Goal: Task Accomplishment & Management: Manage account settings

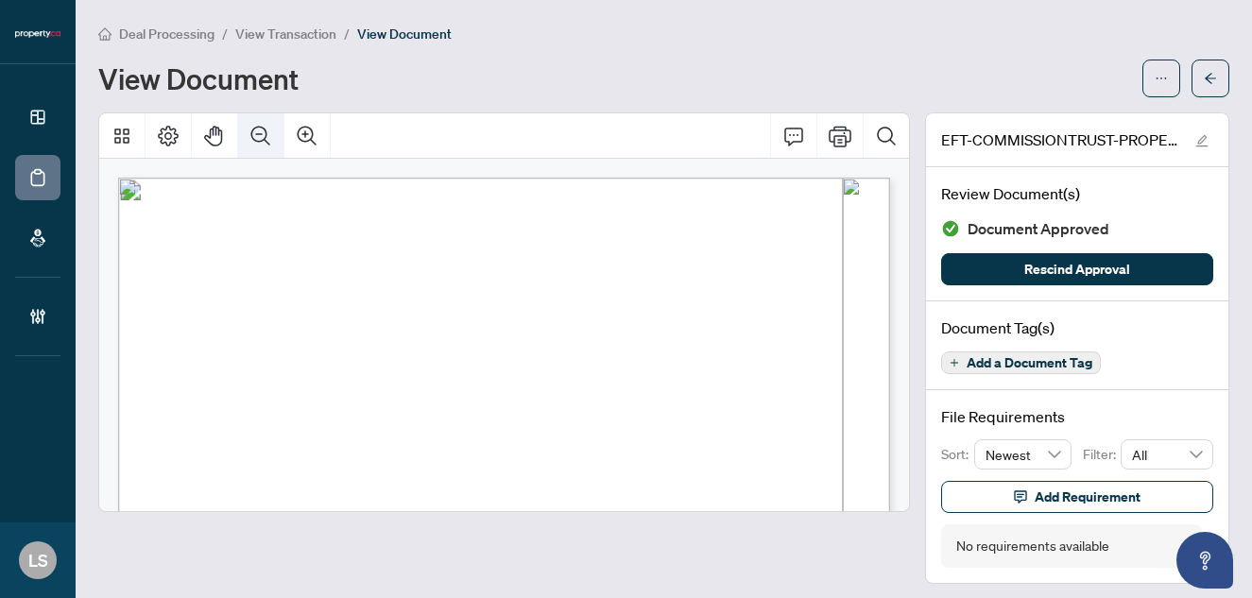
scroll to position [7, 0]
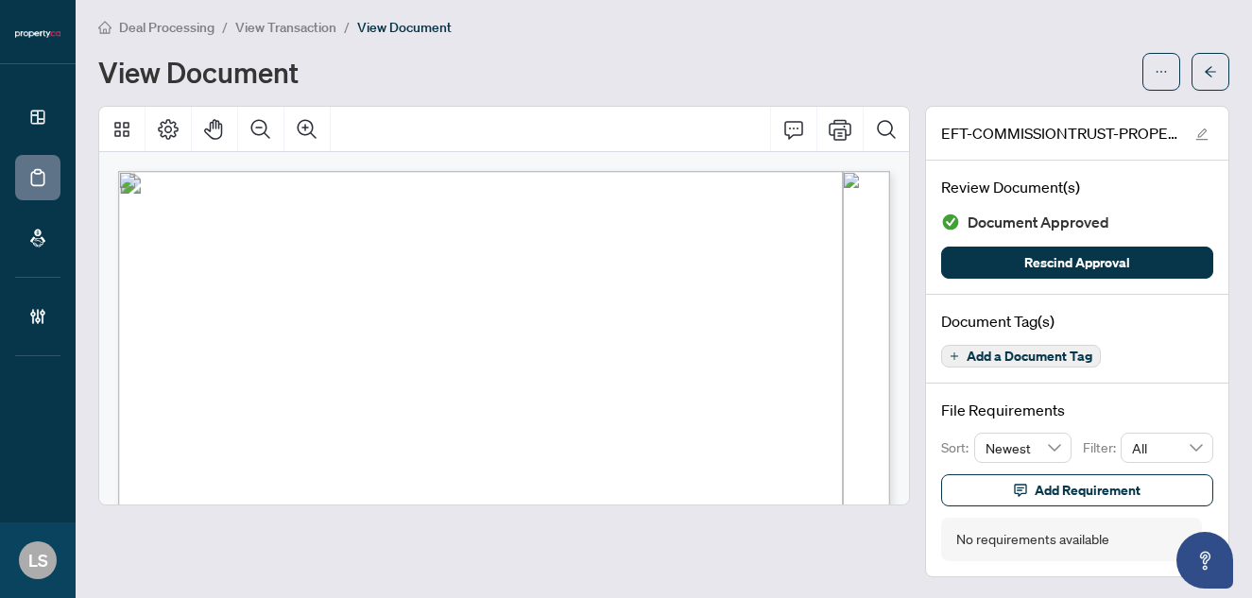
click at [173, 29] on span "Deal Processing" at bounding box center [166, 27] width 95 height 17
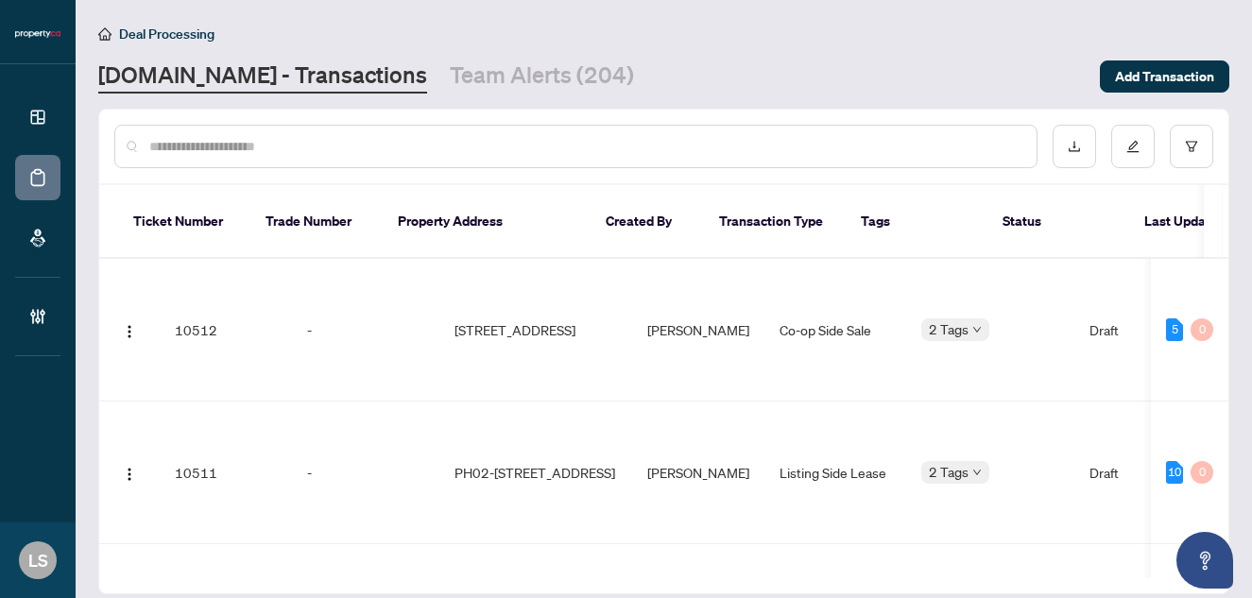
click at [296, 151] on input "text" at bounding box center [585, 146] width 872 height 21
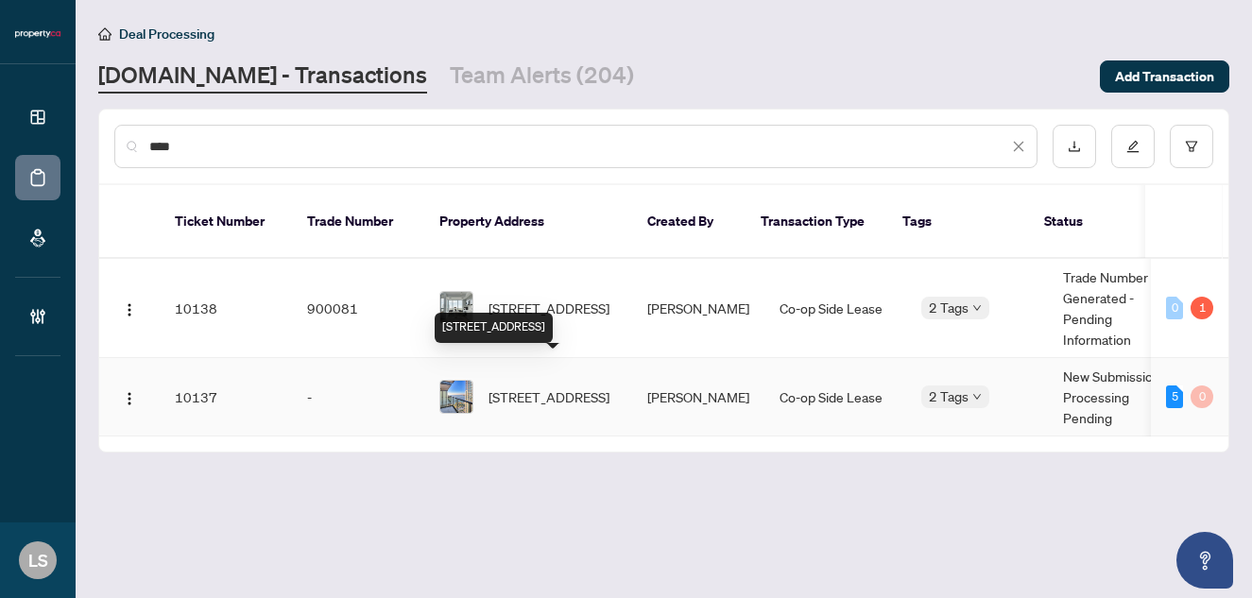
type input "****"
click at [541, 386] on span "[STREET_ADDRESS]" at bounding box center [548, 396] width 121 height 21
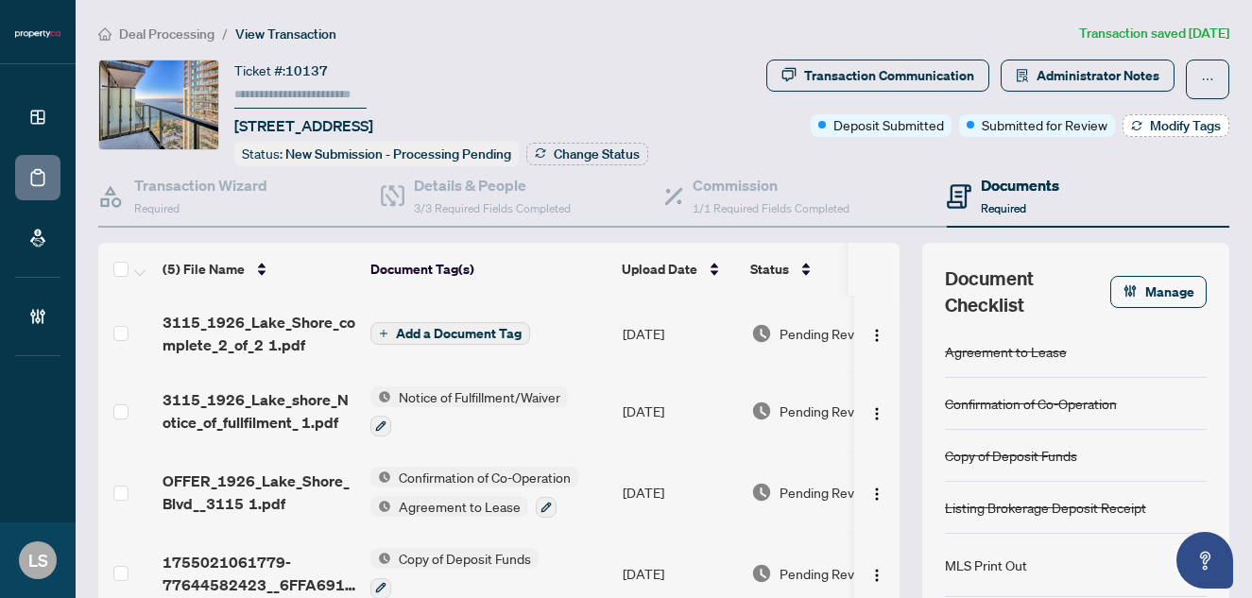
click at [1165, 130] on span "Modify Tags" at bounding box center [1185, 125] width 71 height 13
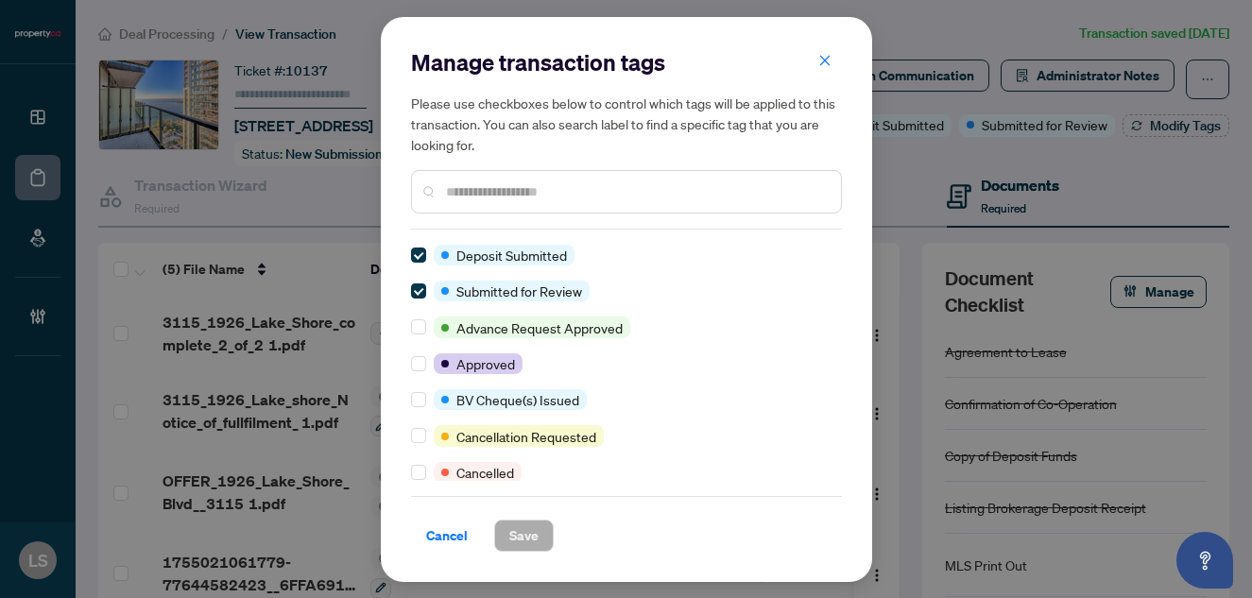
click at [566, 175] on div at bounding box center [626, 191] width 431 height 43
click at [566, 184] on input "text" at bounding box center [636, 191] width 380 height 21
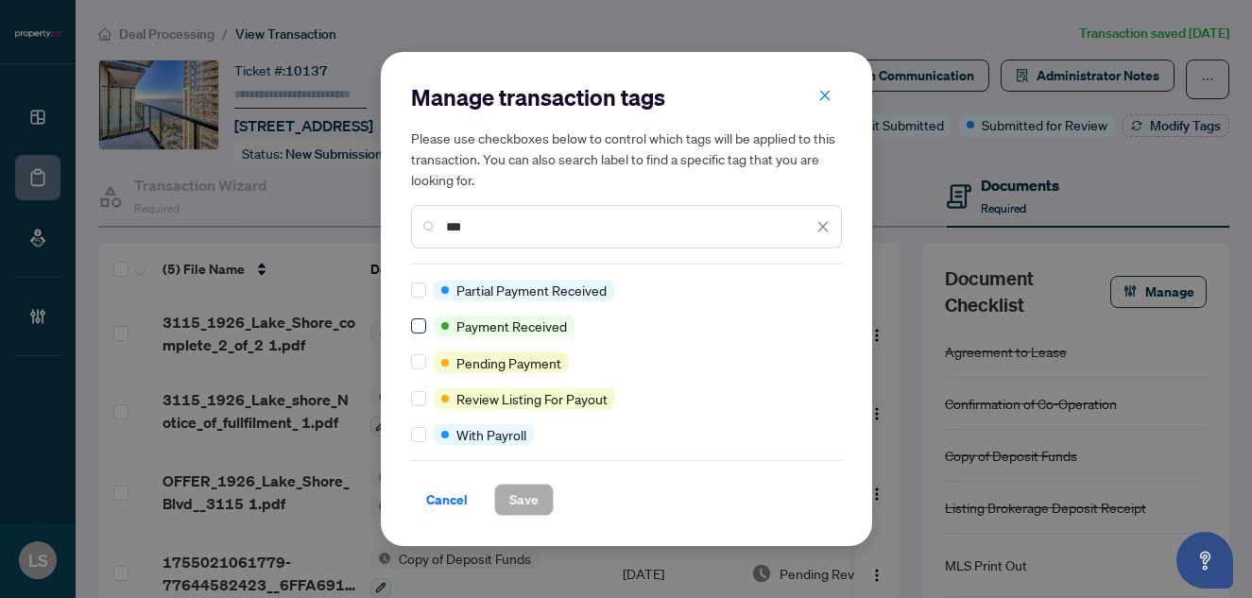
type input "***"
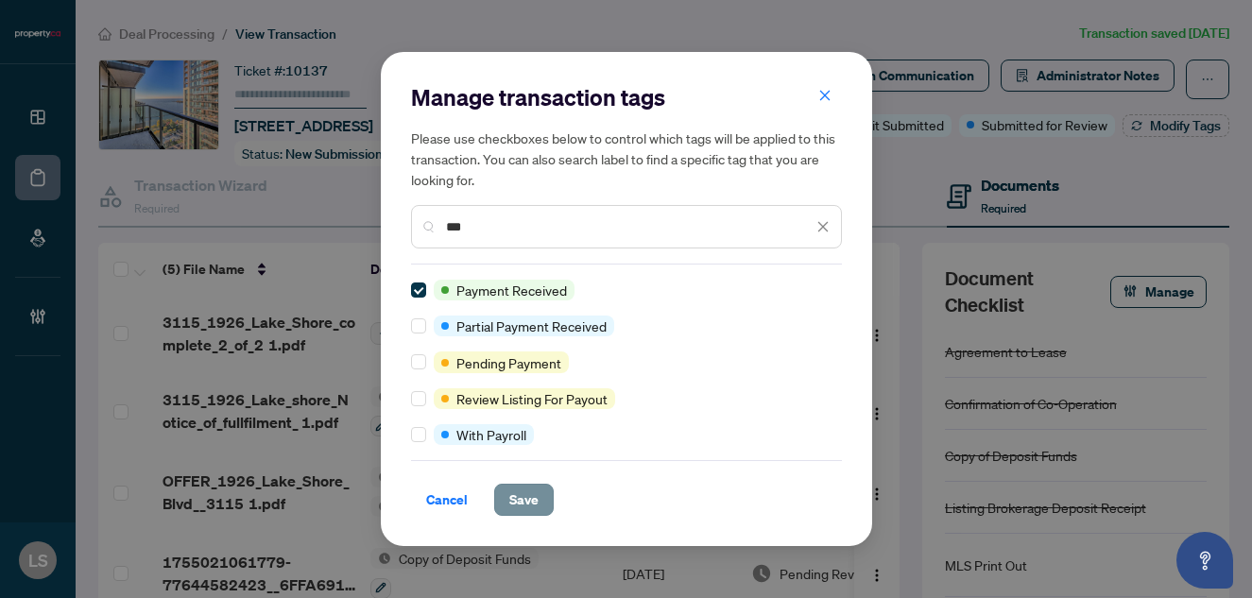
click at [516, 491] on span "Save" at bounding box center [523, 500] width 29 height 30
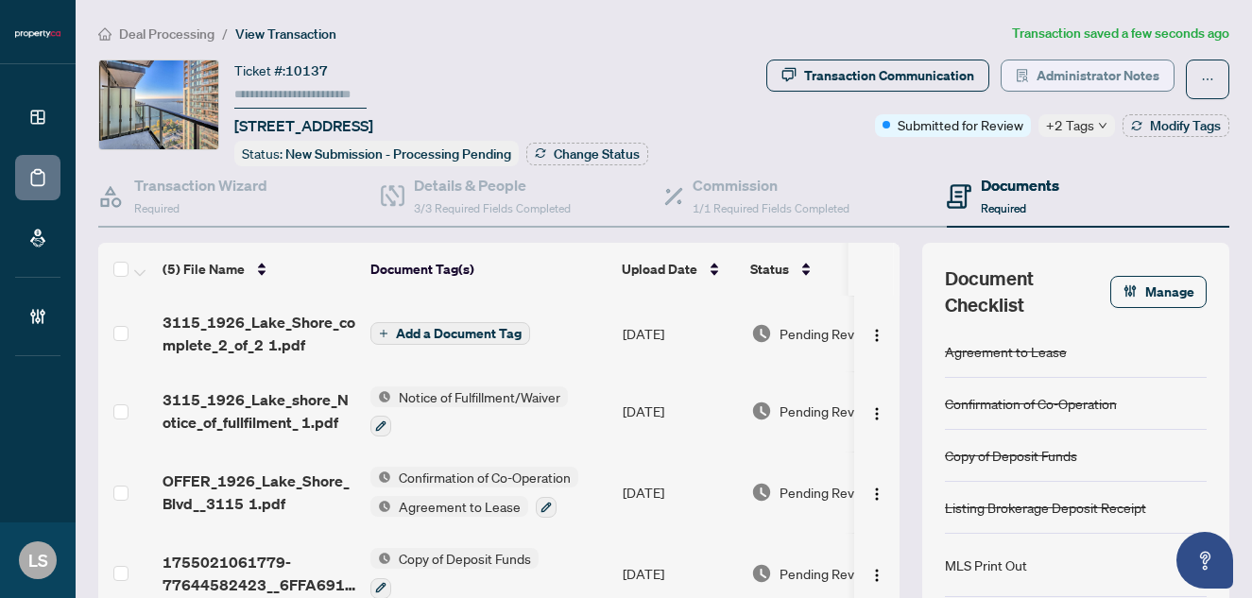
click at [1119, 79] on span "Administrator Notes" at bounding box center [1097, 75] width 123 height 30
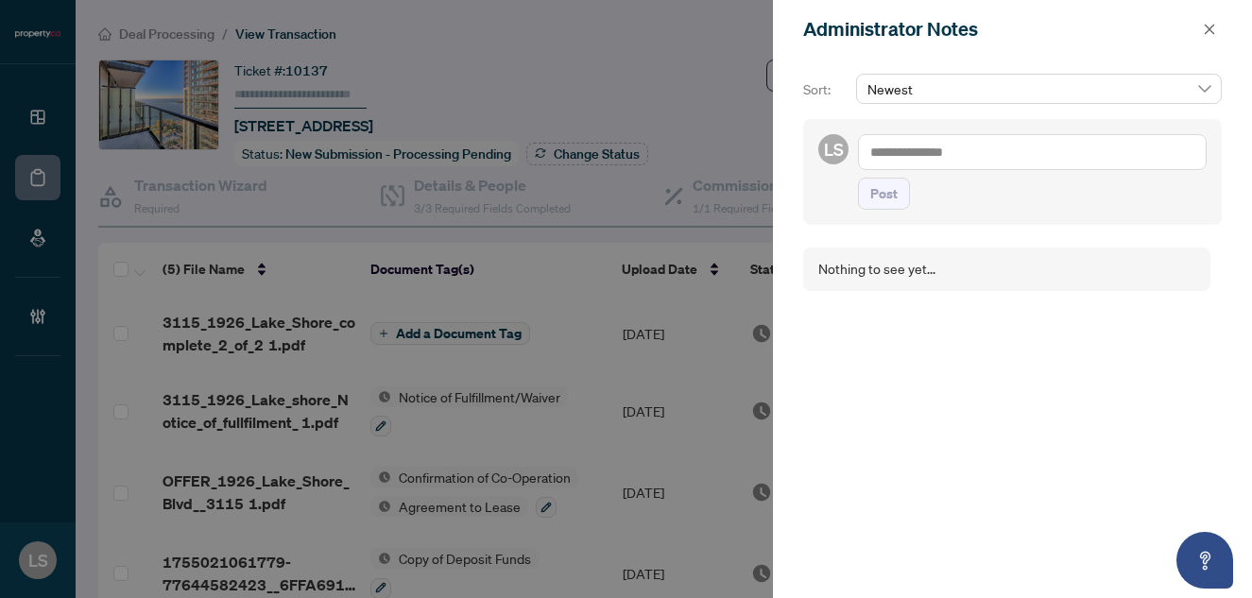
click at [948, 155] on textarea at bounding box center [1032, 152] width 349 height 36
type textarea "**********"
click at [895, 192] on span "Post" at bounding box center [883, 194] width 27 height 30
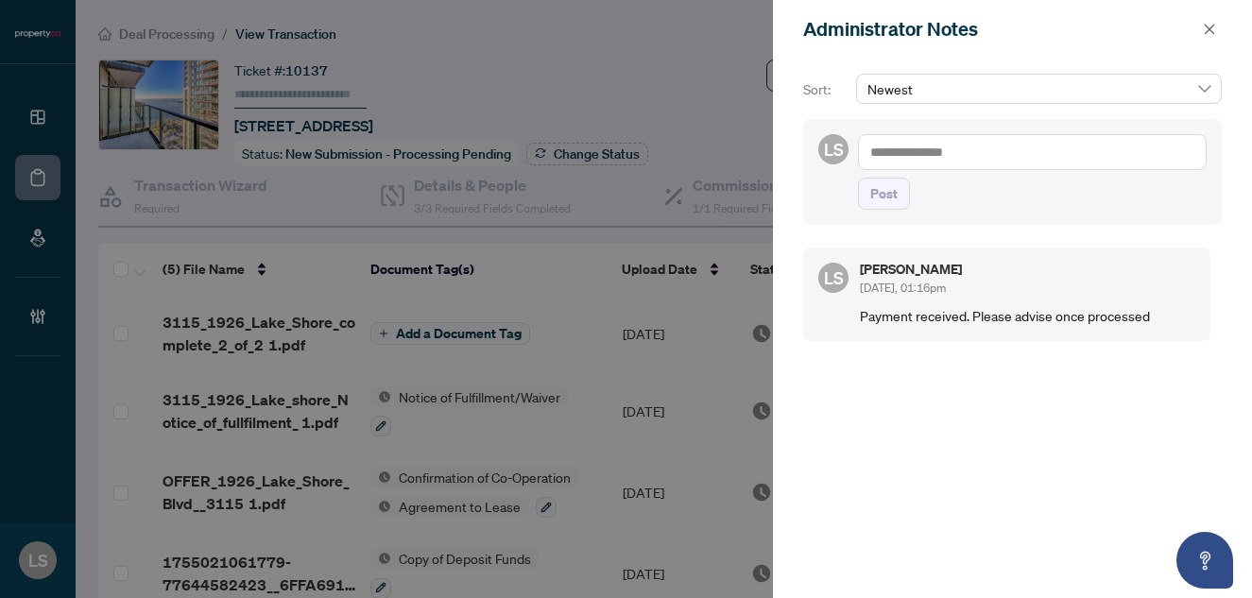
click at [545, 265] on div at bounding box center [626, 299] width 1252 height 598
click at [1204, 27] on icon "close" at bounding box center [1209, 29] width 13 height 13
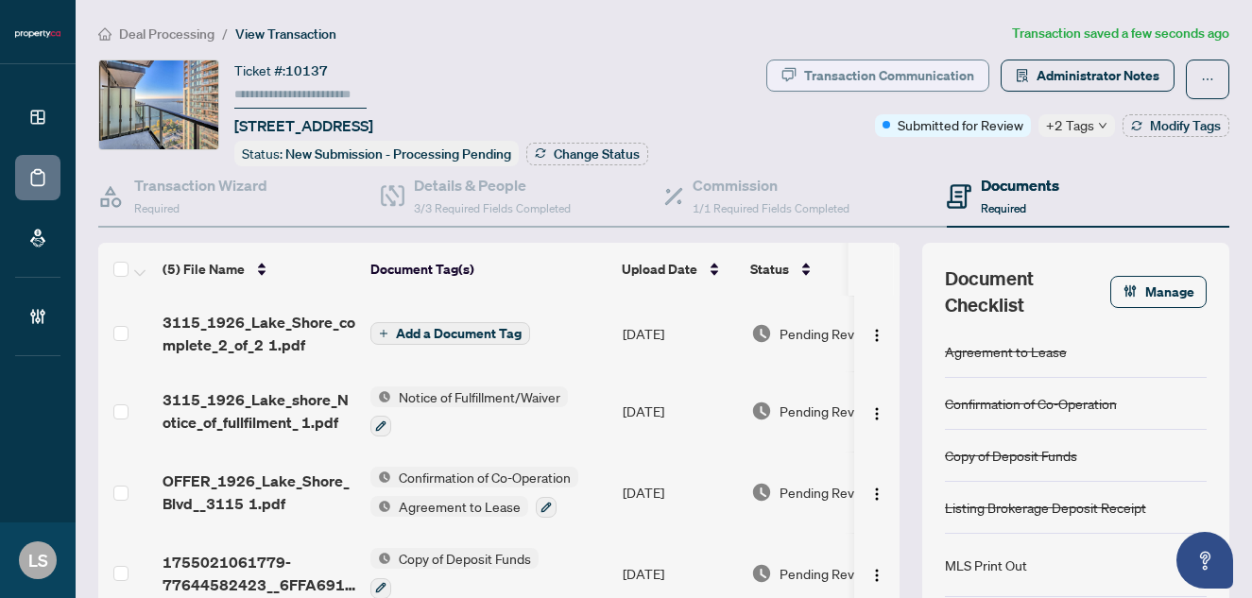
click at [934, 80] on div "Transaction Communication" at bounding box center [889, 75] width 170 height 30
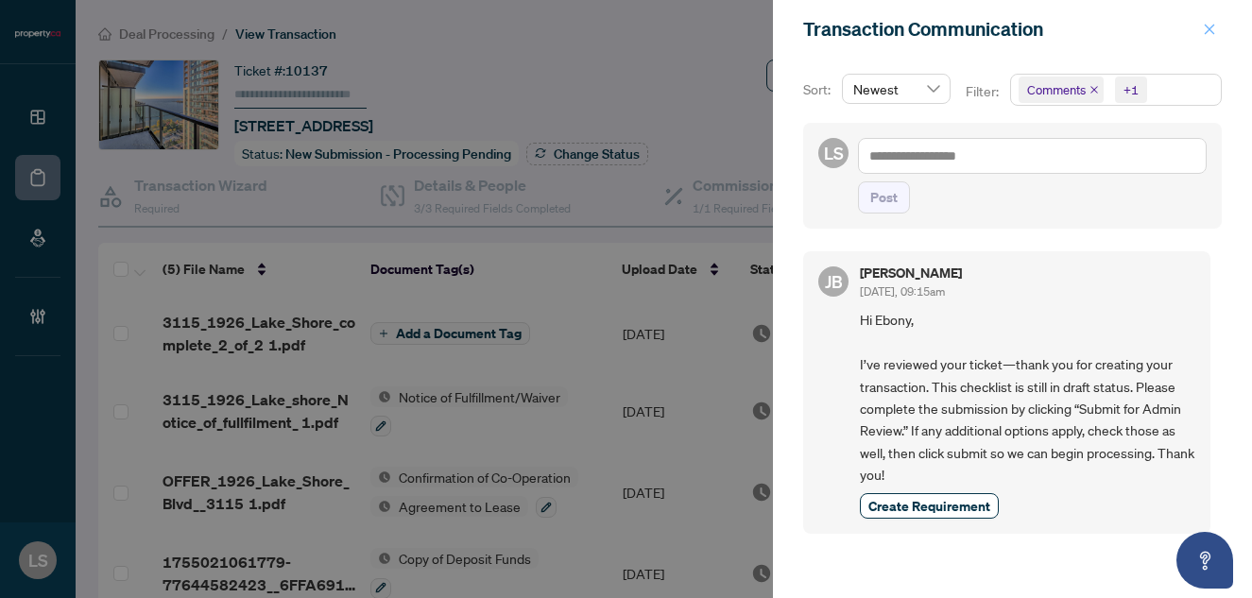
click at [1208, 35] on icon "close" at bounding box center [1209, 29] width 13 height 13
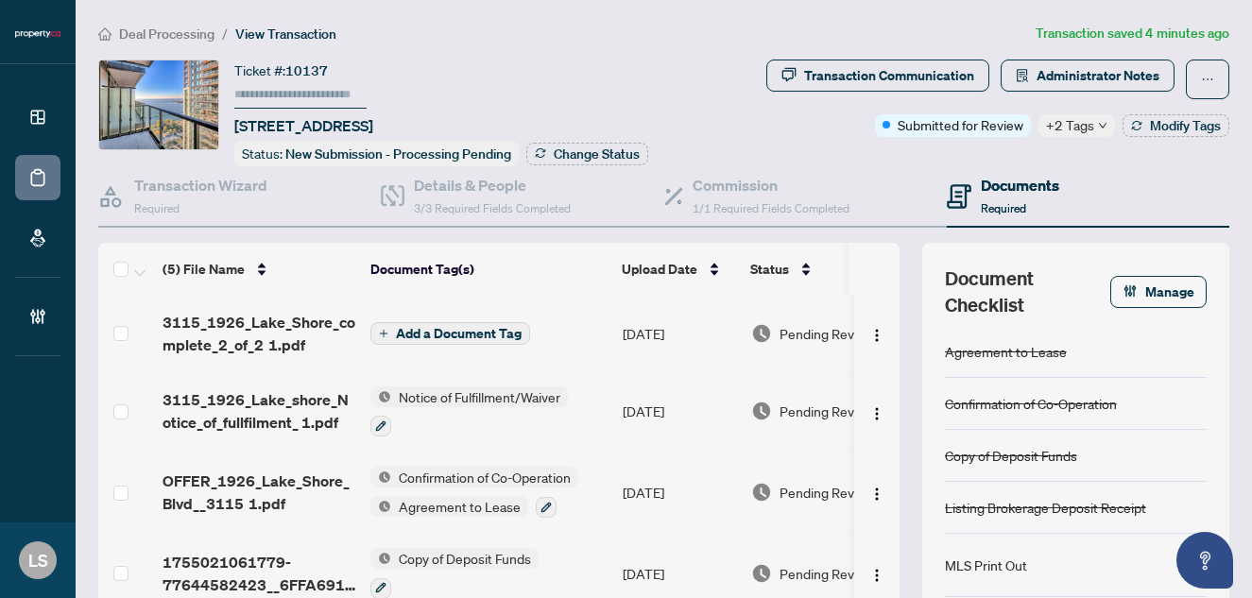
click at [182, 33] on span "Deal Processing" at bounding box center [166, 34] width 95 height 17
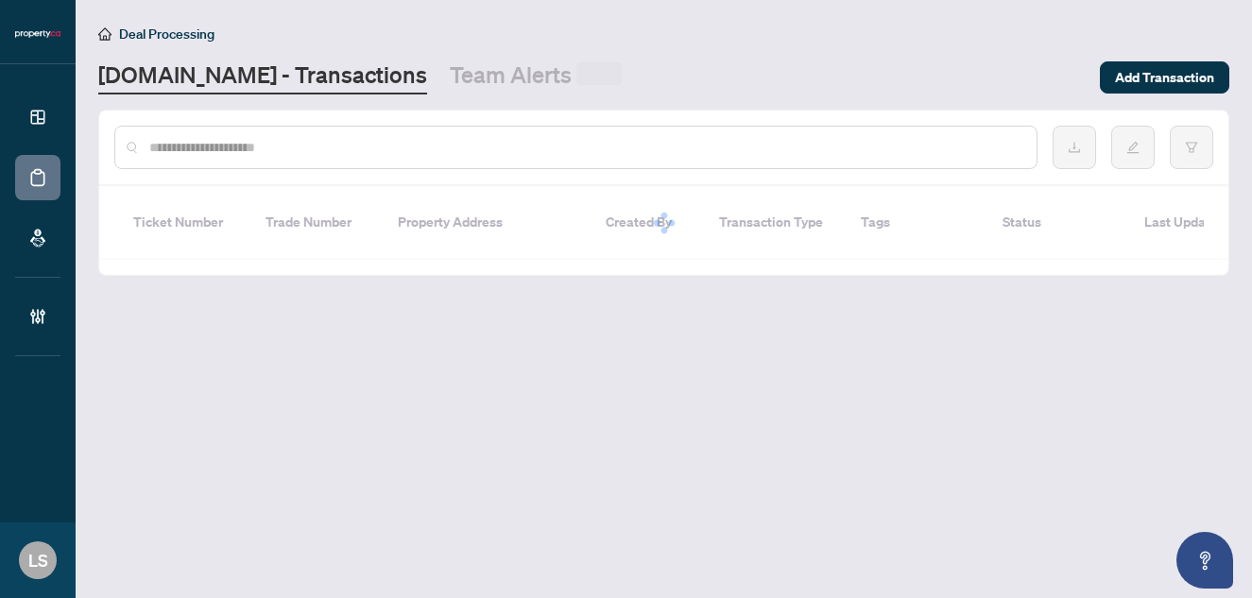
click at [300, 155] on input "text" at bounding box center [585, 147] width 872 height 21
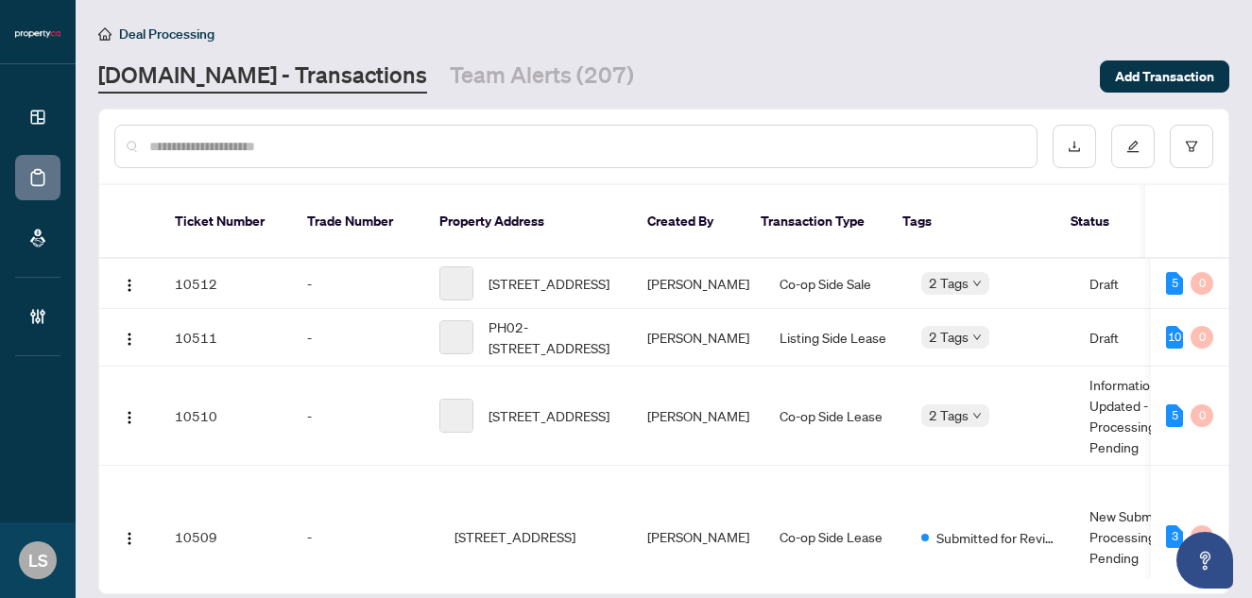
paste input "******"
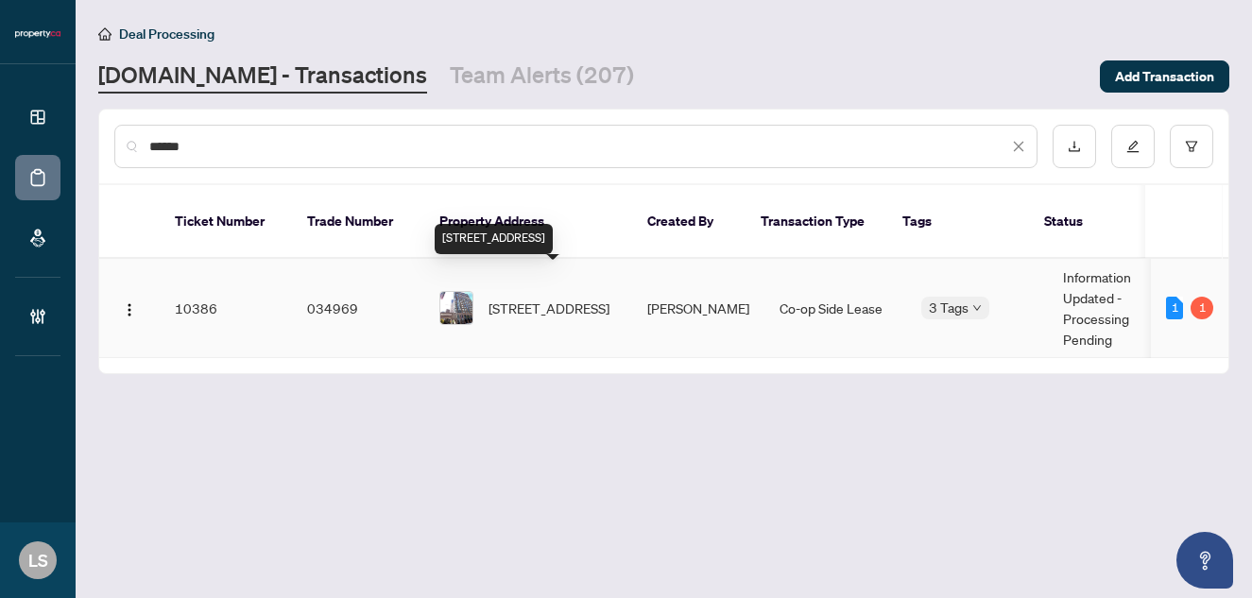
type input "******"
click at [538, 301] on span "[STREET_ADDRESS]" at bounding box center [548, 308] width 121 height 21
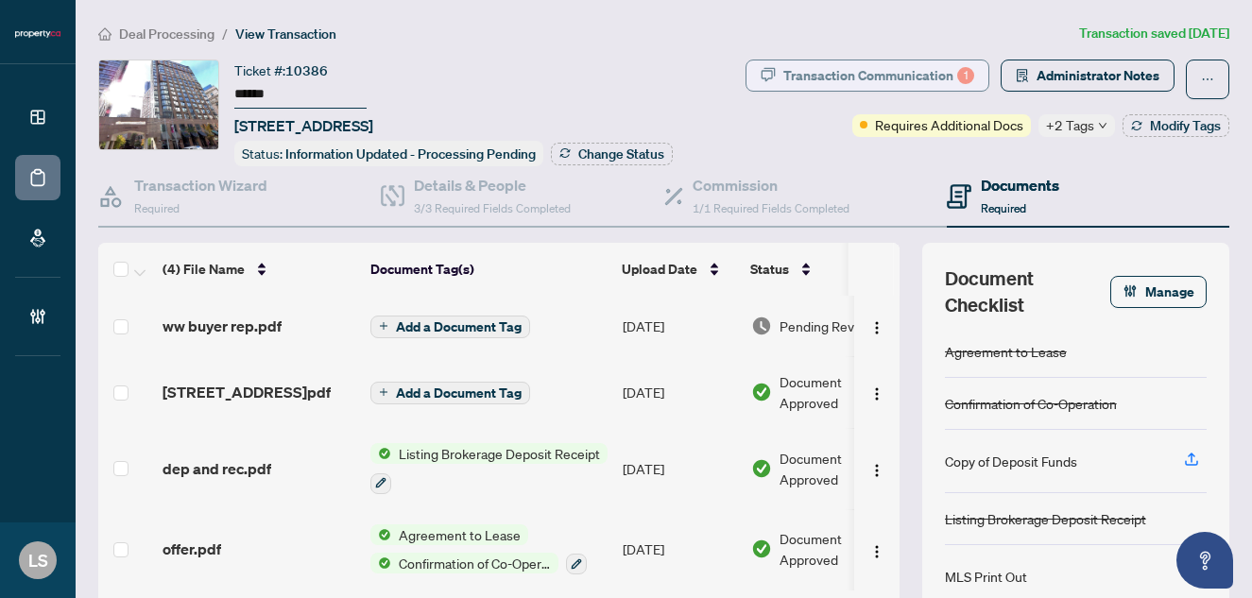
click at [918, 84] on div "Transaction Communication 1" at bounding box center [878, 75] width 191 height 30
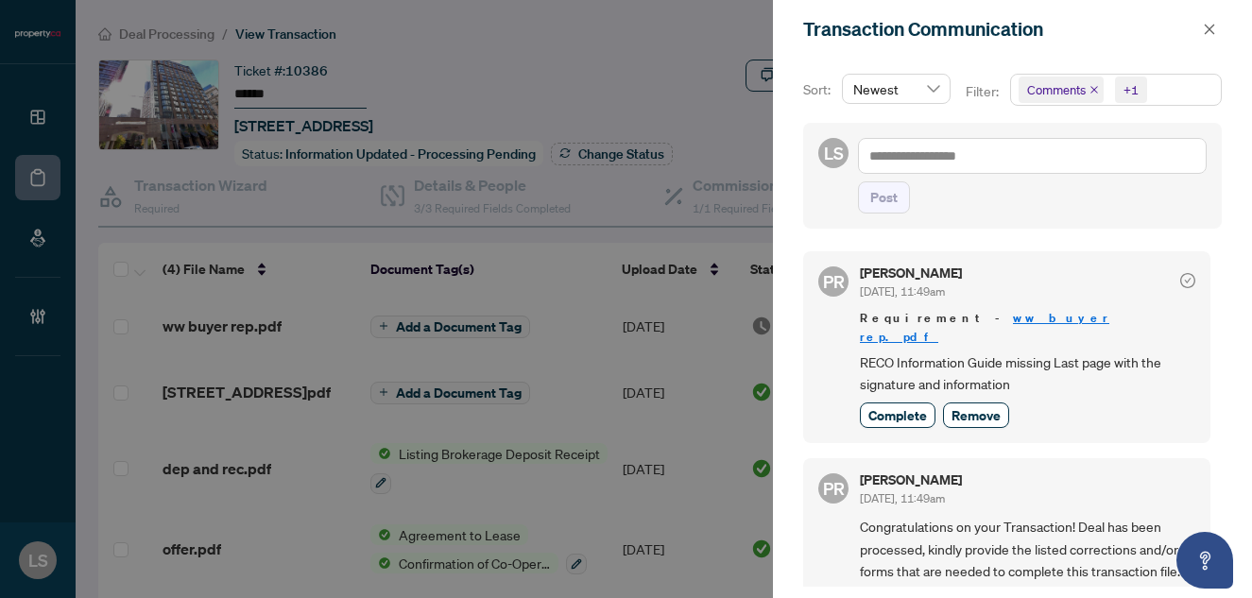
click at [246, 347] on div at bounding box center [626, 299] width 1252 height 598
click at [233, 324] on div at bounding box center [626, 299] width 1252 height 598
click at [1211, 28] on icon "close" at bounding box center [1209, 29] width 10 height 10
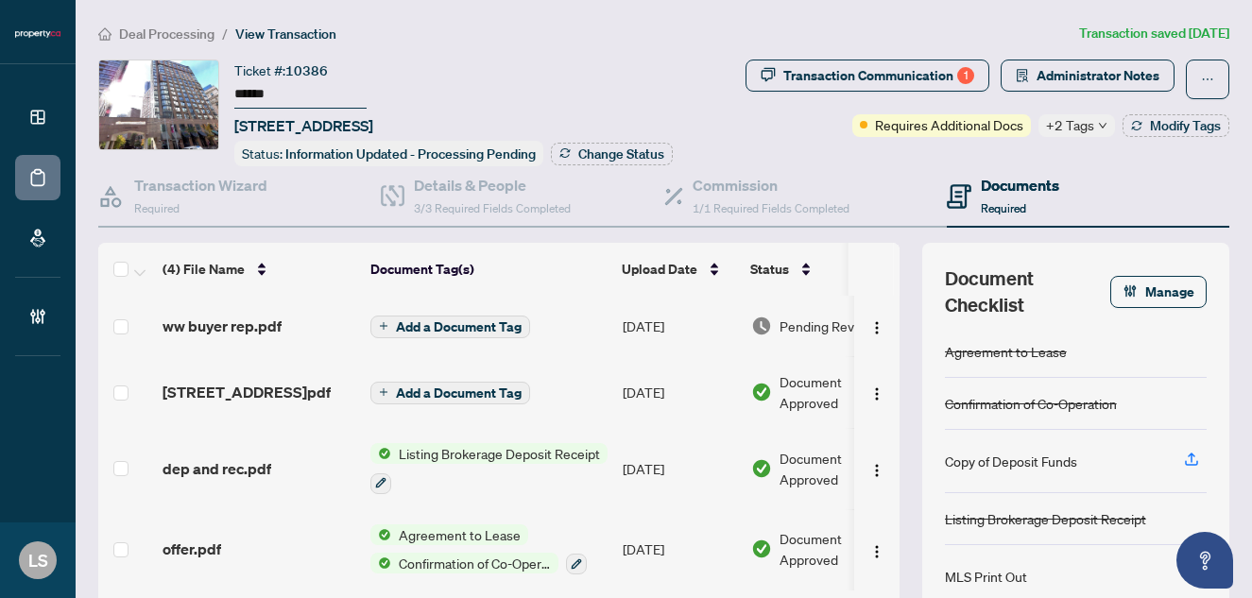
click at [197, 332] on span "ww buyer rep.pdf" at bounding box center [221, 326] width 119 height 23
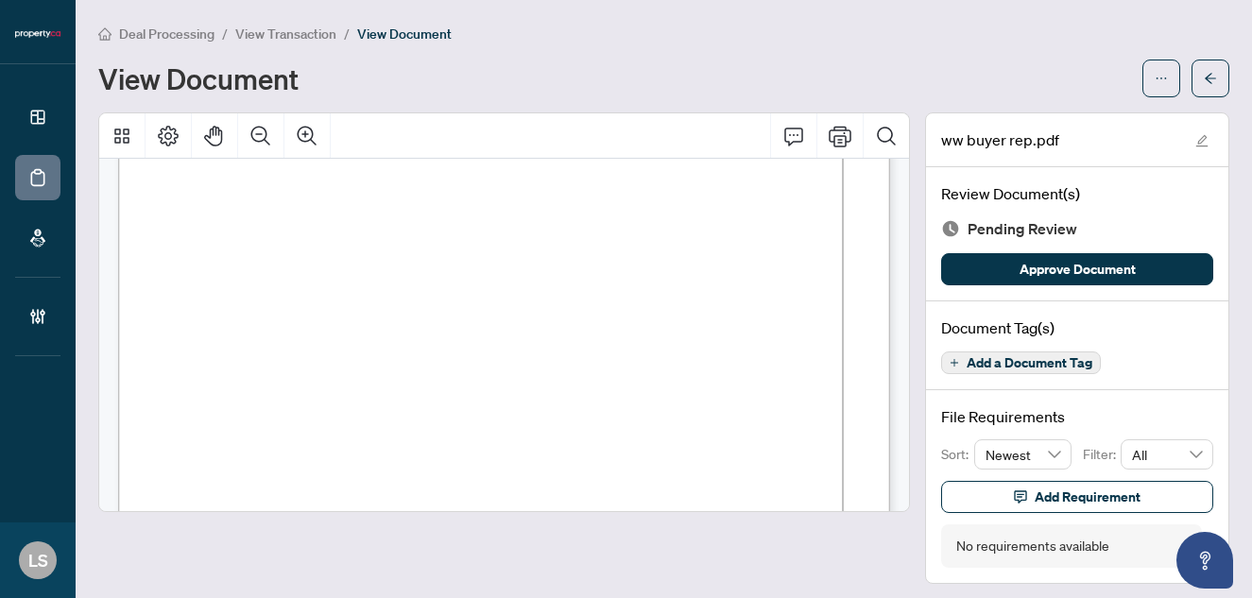
scroll to position [16628, 0]
click at [1059, 367] on span "Add a Document Tag" at bounding box center [1029, 362] width 126 height 13
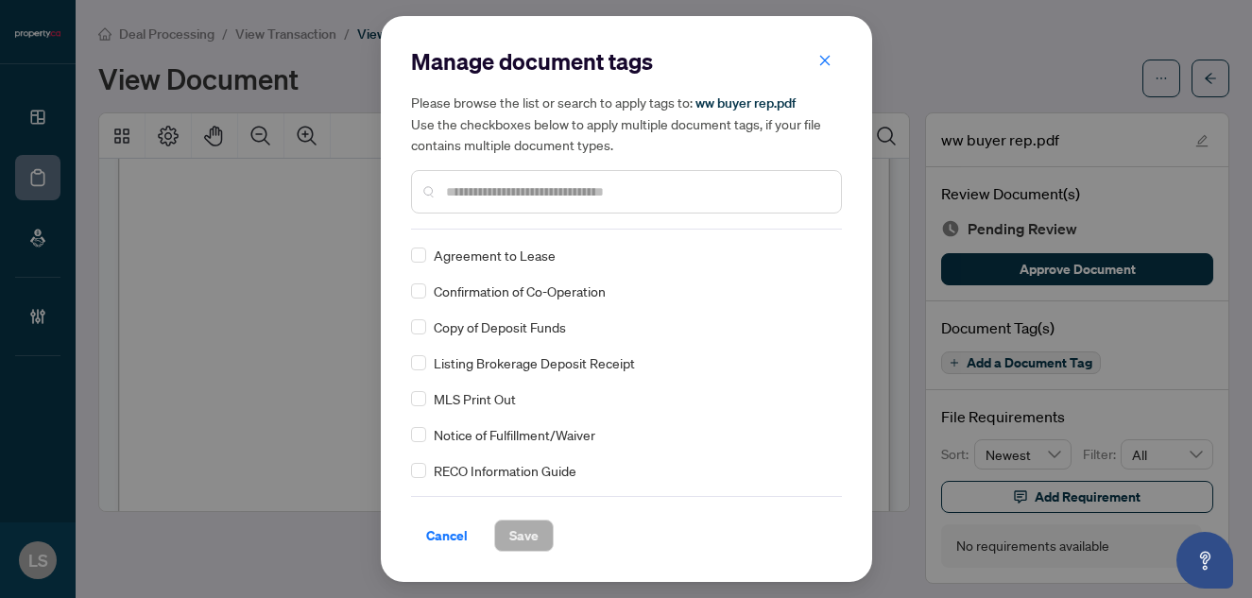
click at [491, 193] on input "text" at bounding box center [636, 191] width 380 height 21
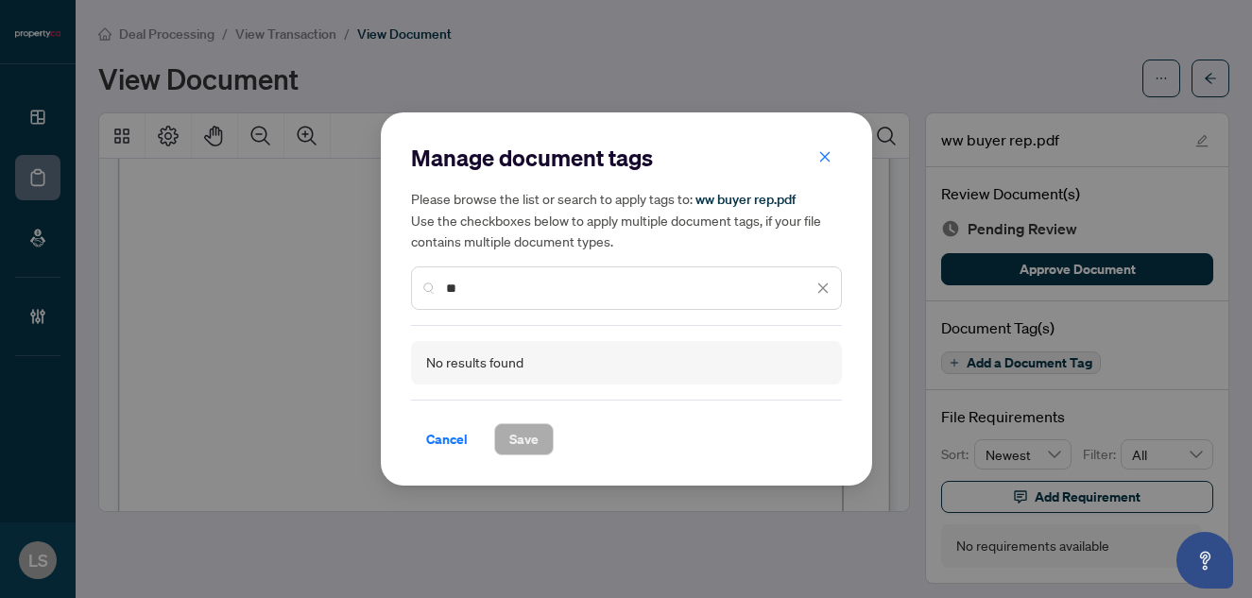
type input "*"
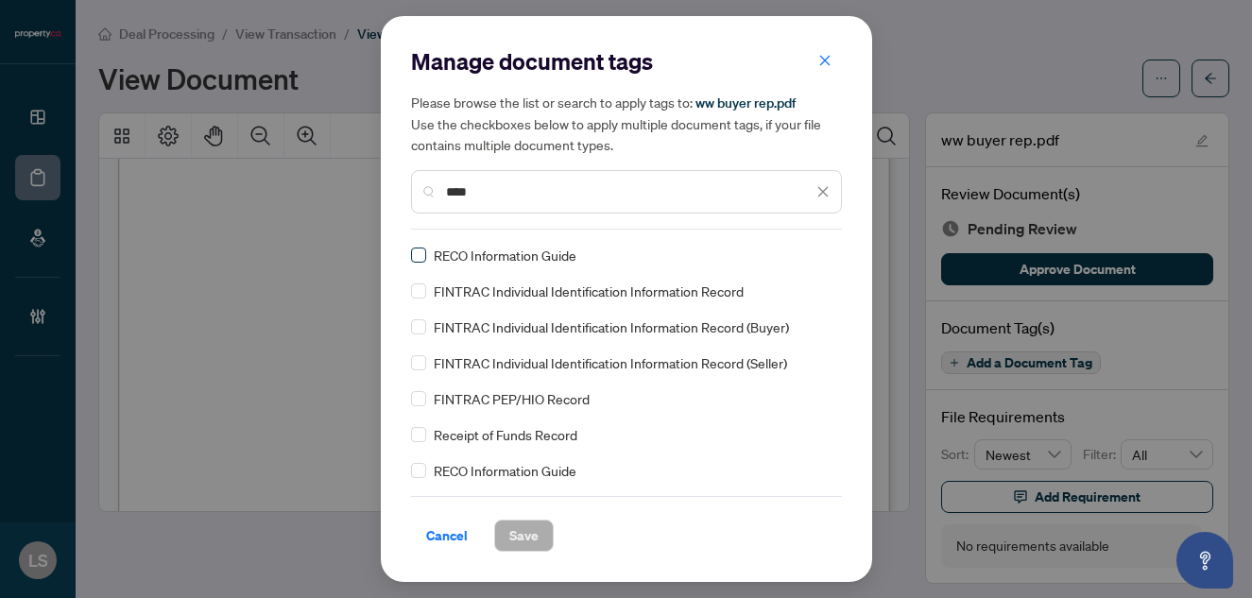
type input "****"
click at [809, 250] on div at bounding box center [812, 255] width 36 height 19
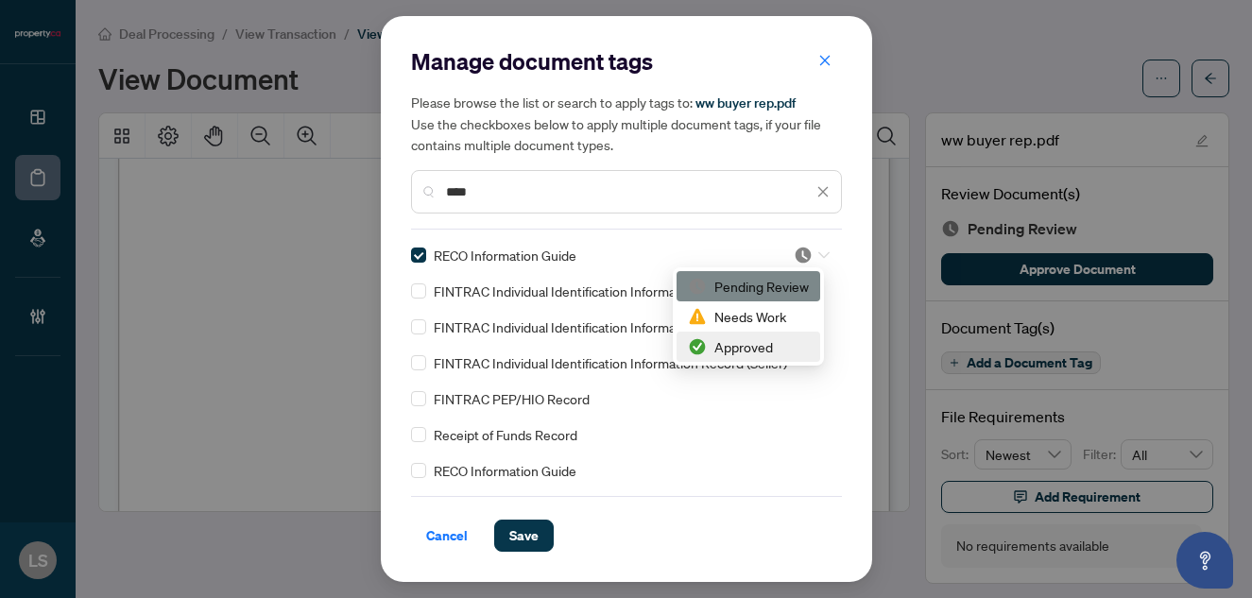
click at [739, 344] on div "Approved" at bounding box center [748, 346] width 121 height 21
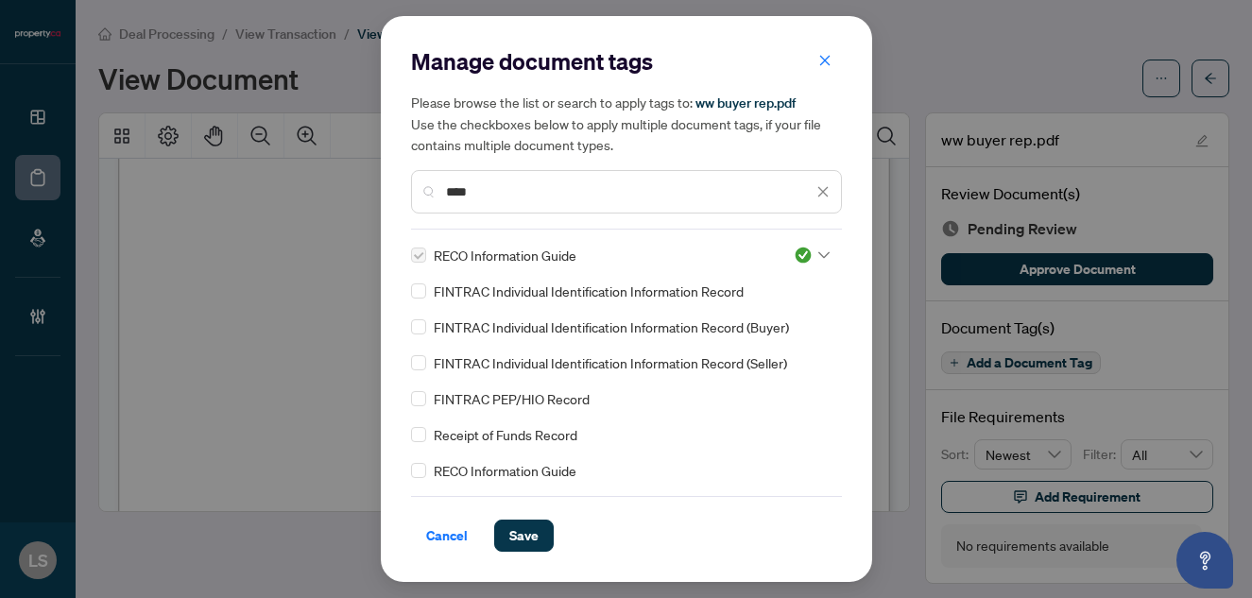
click at [818, 194] on icon "close" at bounding box center [822, 191] width 13 height 13
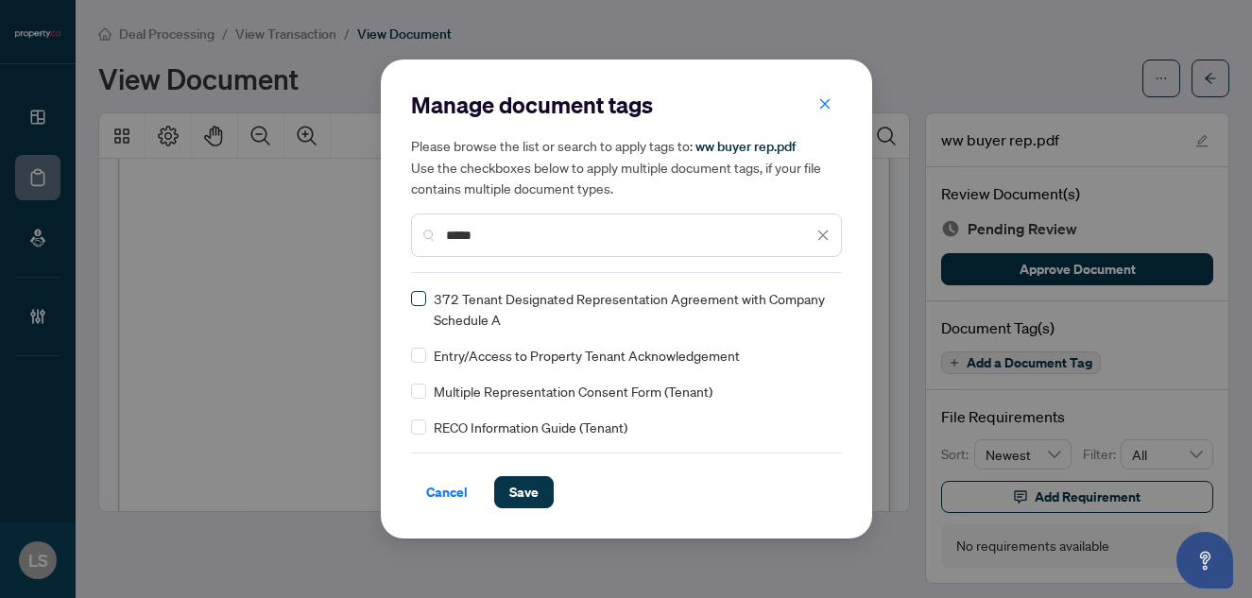
type input "*****"
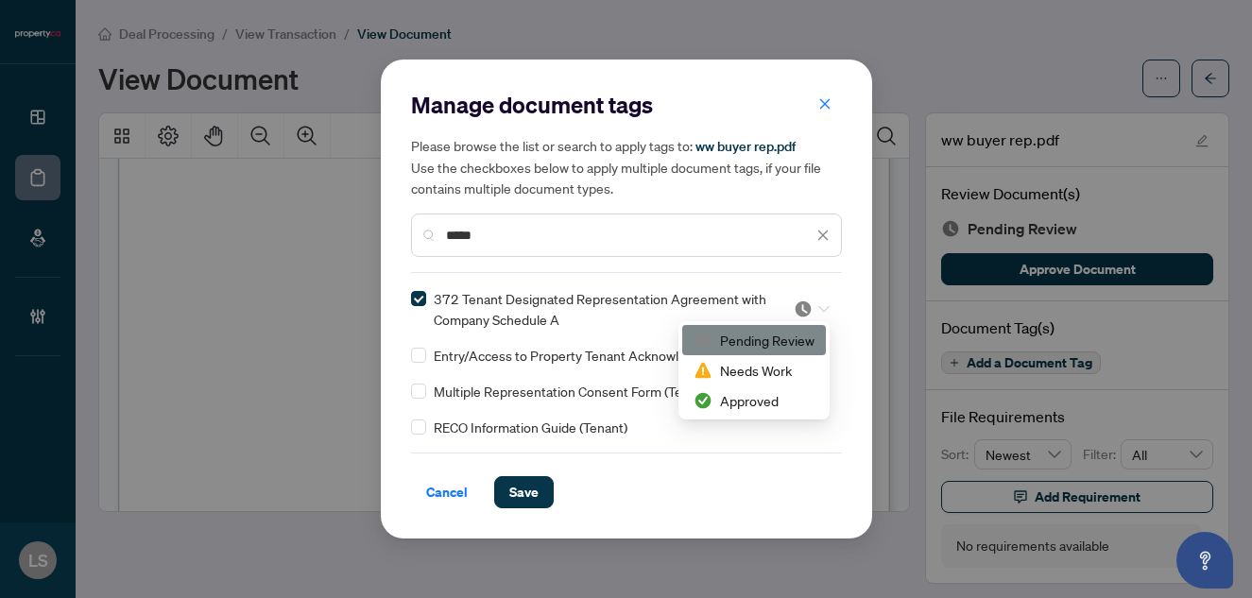
click at [810, 308] on img at bounding box center [803, 308] width 19 height 19
click at [762, 399] on div "Approved" at bounding box center [753, 400] width 121 height 21
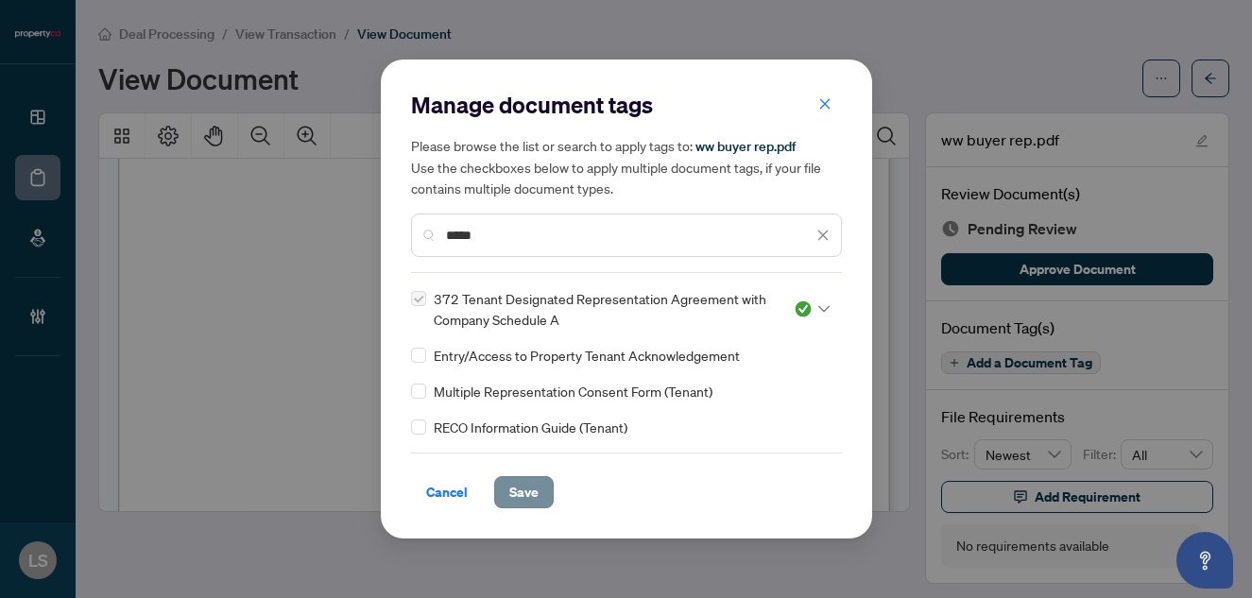
click at [534, 487] on span "Save" at bounding box center [523, 492] width 29 height 30
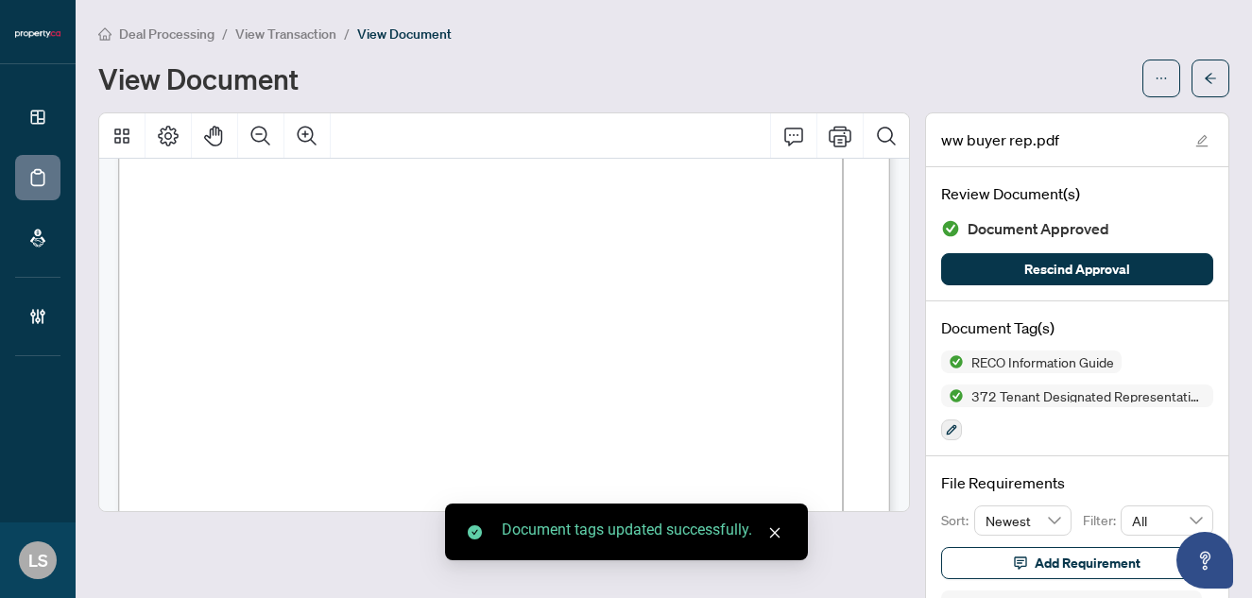
click at [251, 30] on span "View Transaction" at bounding box center [285, 34] width 101 height 17
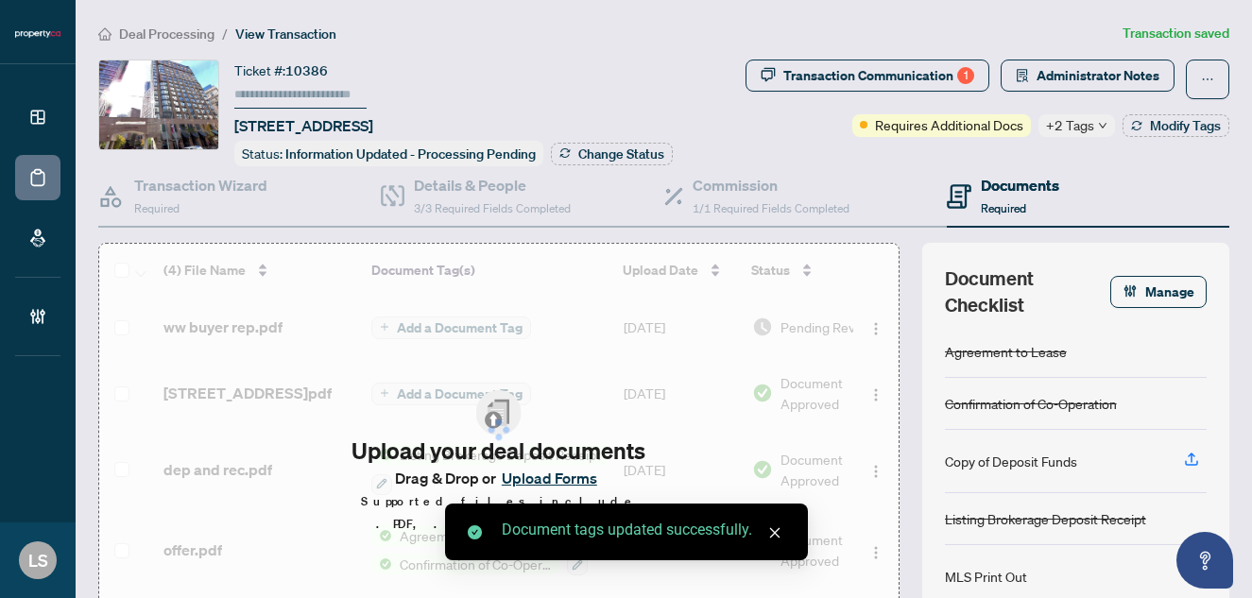
type input "******"
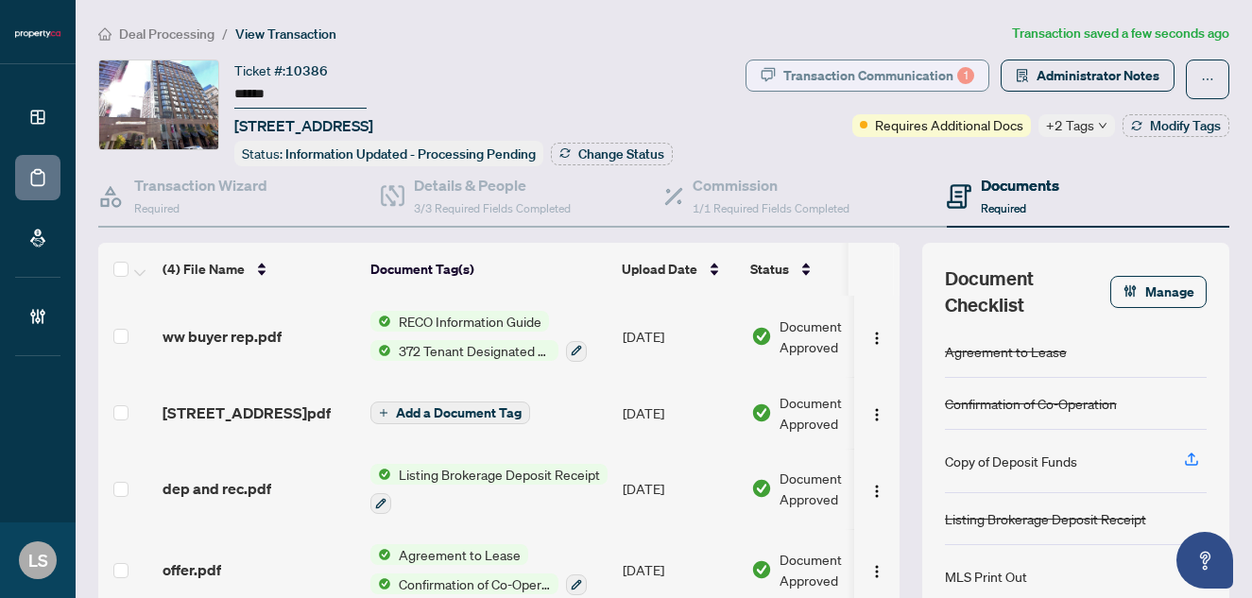
click at [936, 72] on div "Transaction Communication 1" at bounding box center [878, 75] width 191 height 30
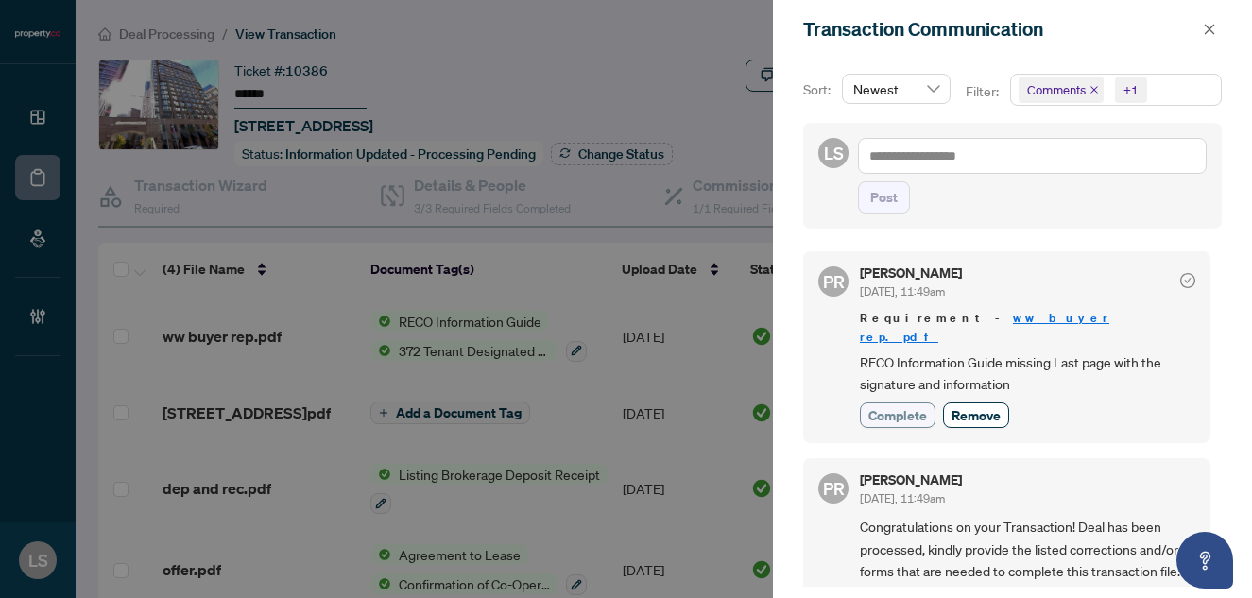
click at [903, 405] on span "Complete" at bounding box center [897, 415] width 59 height 20
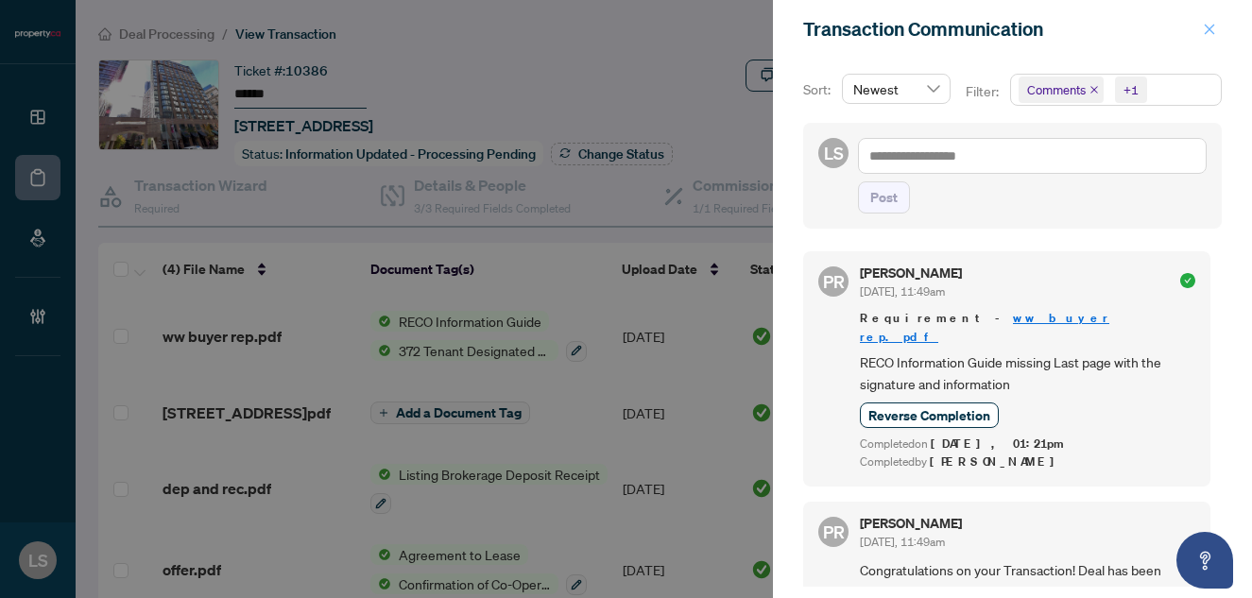
click at [1211, 33] on icon "close" at bounding box center [1209, 29] width 13 height 13
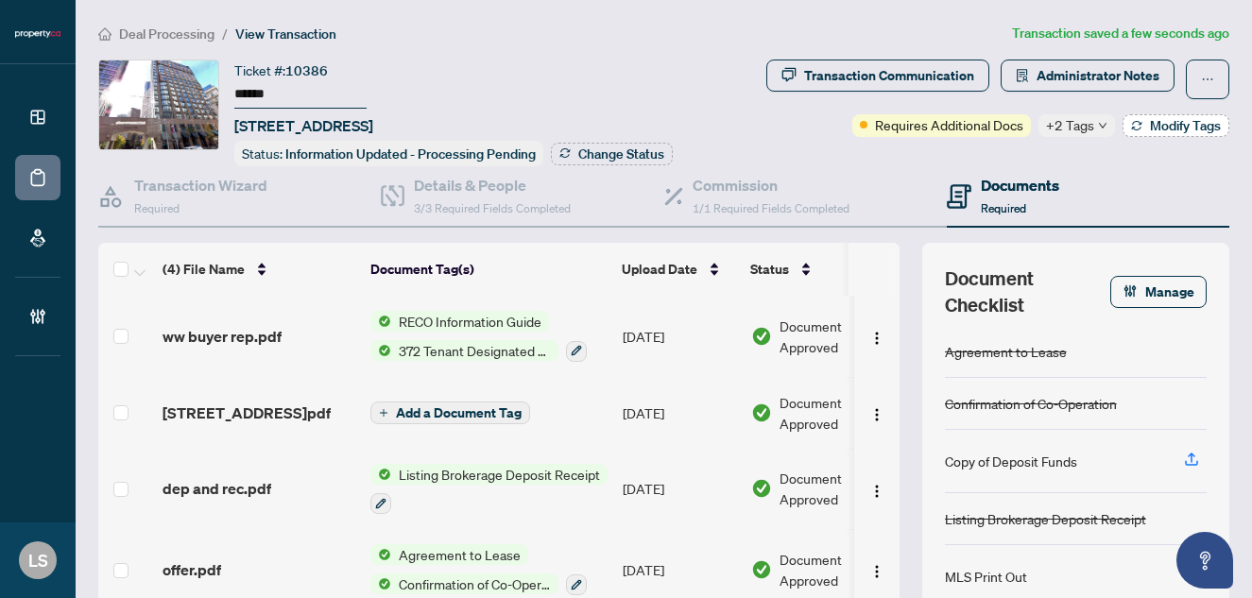
click at [1141, 125] on button "Modify Tags" at bounding box center [1175, 125] width 107 height 23
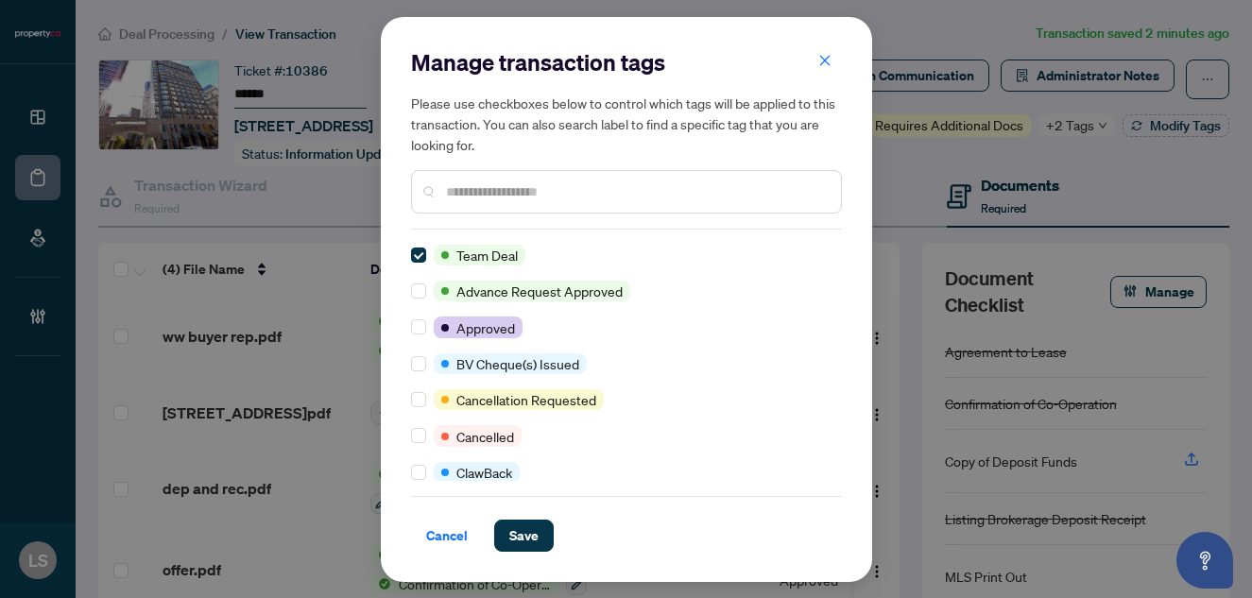
click at [503, 196] on input "text" at bounding box center [636, 191] width 380 height 21
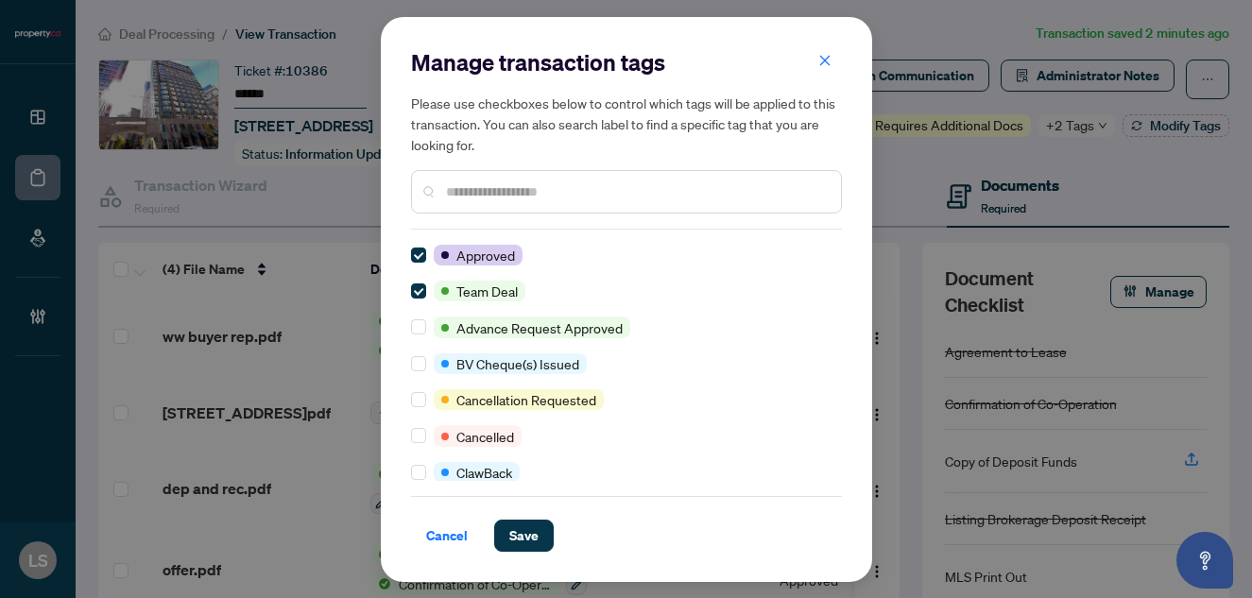
click at [542, 183] on input "text" at bounding box center [636, 191] width 380 height 21
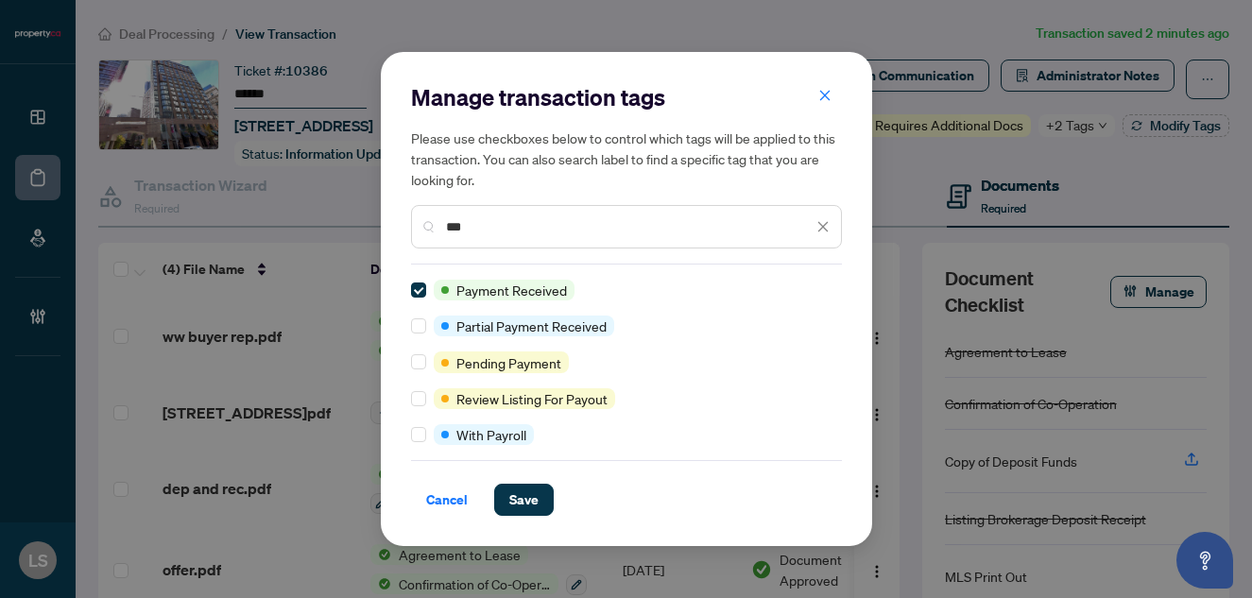
drag, startPoint x: 516, startPoint y: 230, endPoint x: 283, endPoint y: 230, distance: 232.4
click at [283, 230] on div "Manage transaction tags Please use checkboxes below to control which tags will …" at bounding box center [626, 299] width 1252 height 598
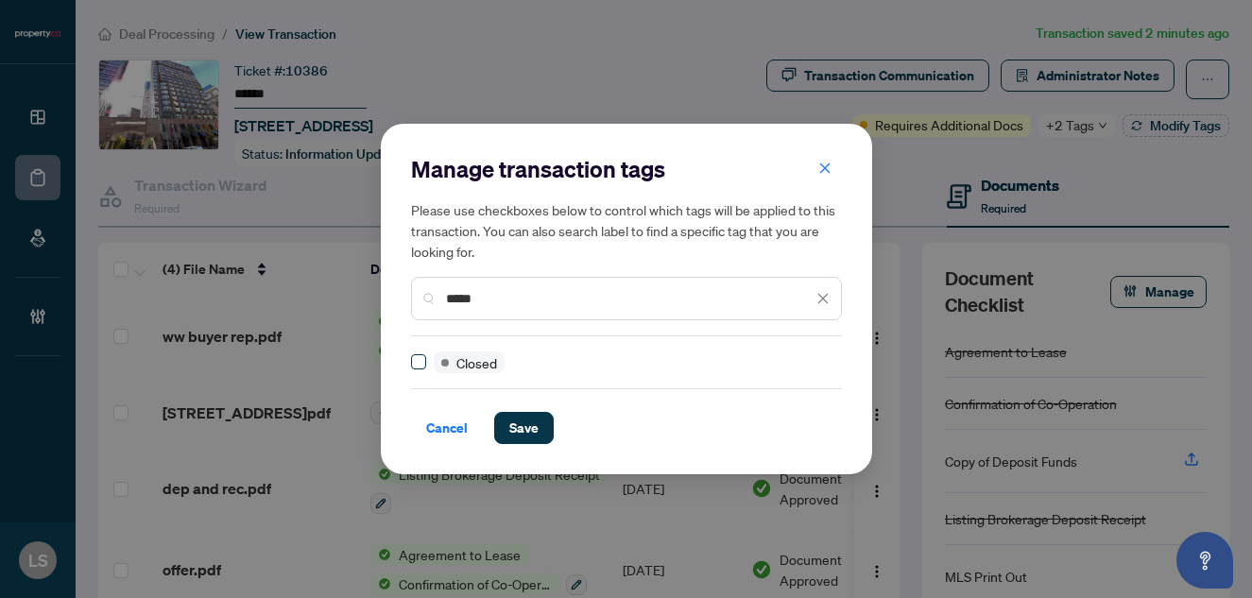
type input "*****"
click at [541, 422] on button "Save" at bounding box center [524, 428] width 60 height 32
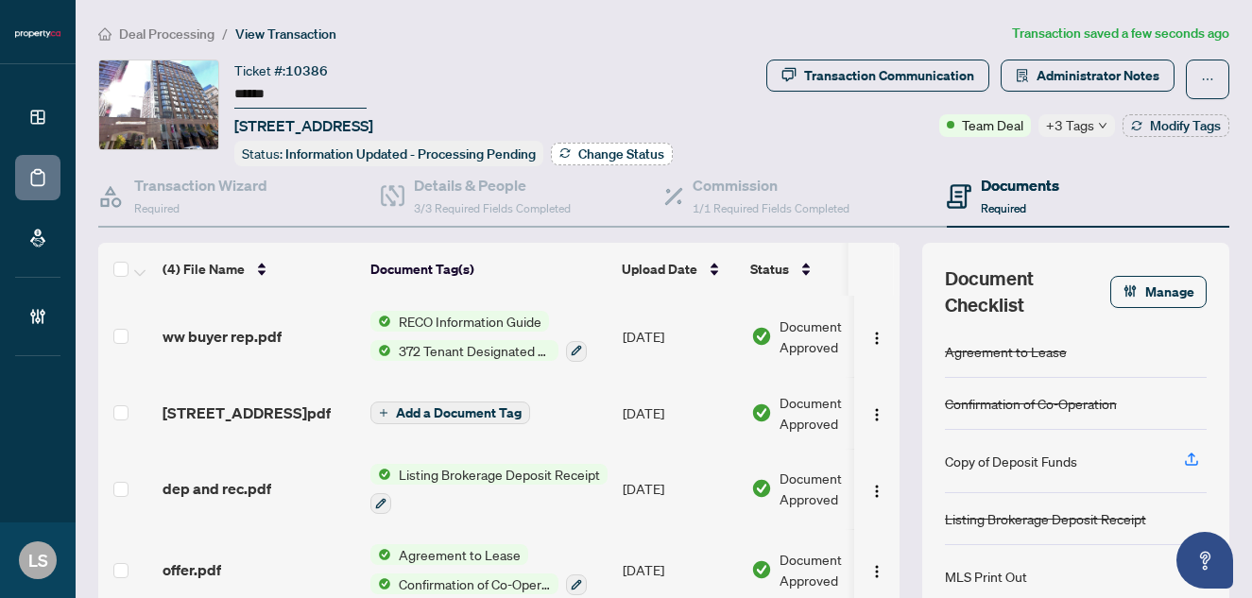
click at [640, 151] on span "Change Status" at bounding box center [621, 153] width 86 height 13
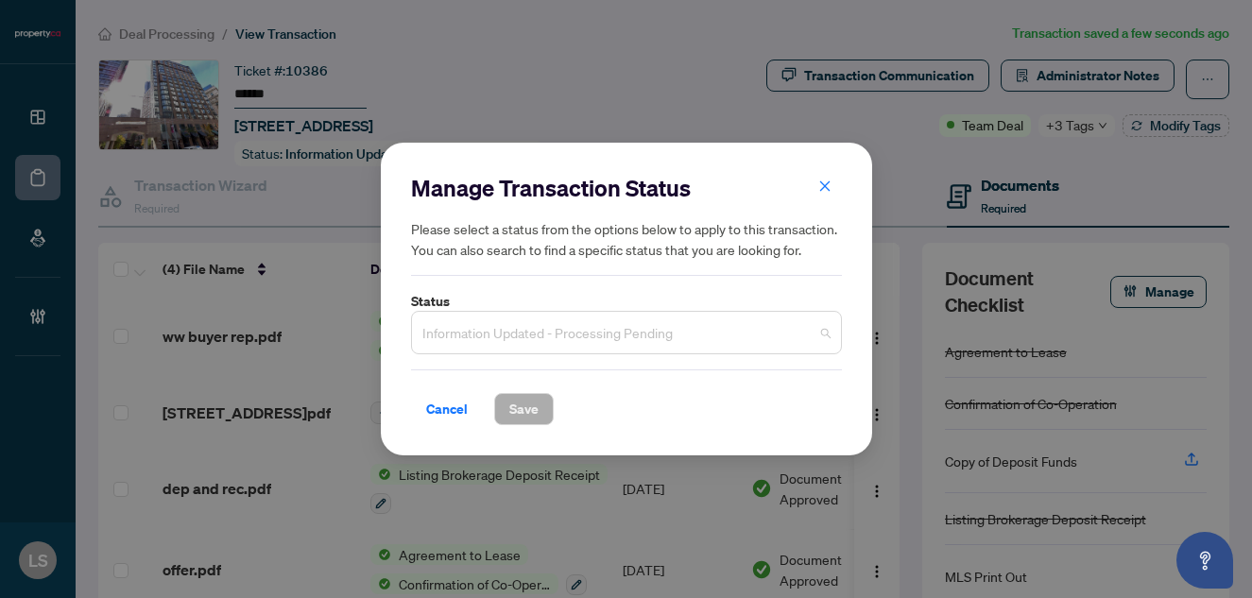
click at [536, 333] on span "Information Updated - Processing Pending" at bounding box center [626, 333] width 408 height 36
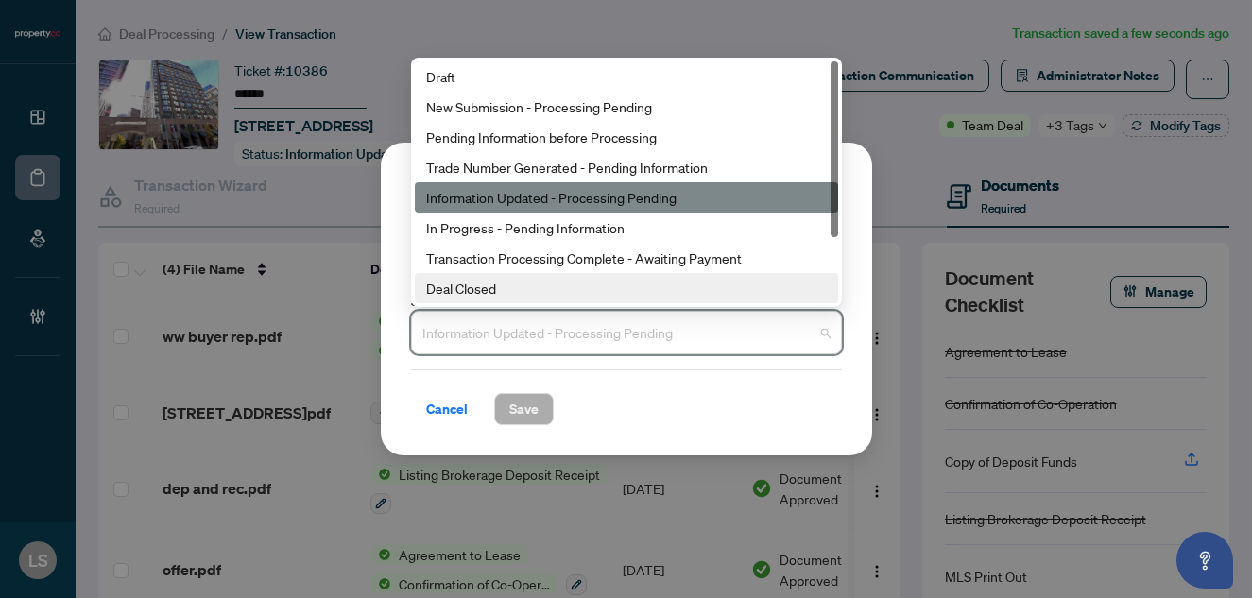
click at [496, 277] on div "Deal Closed" at bounding box center [626, 288] width 423 height 30
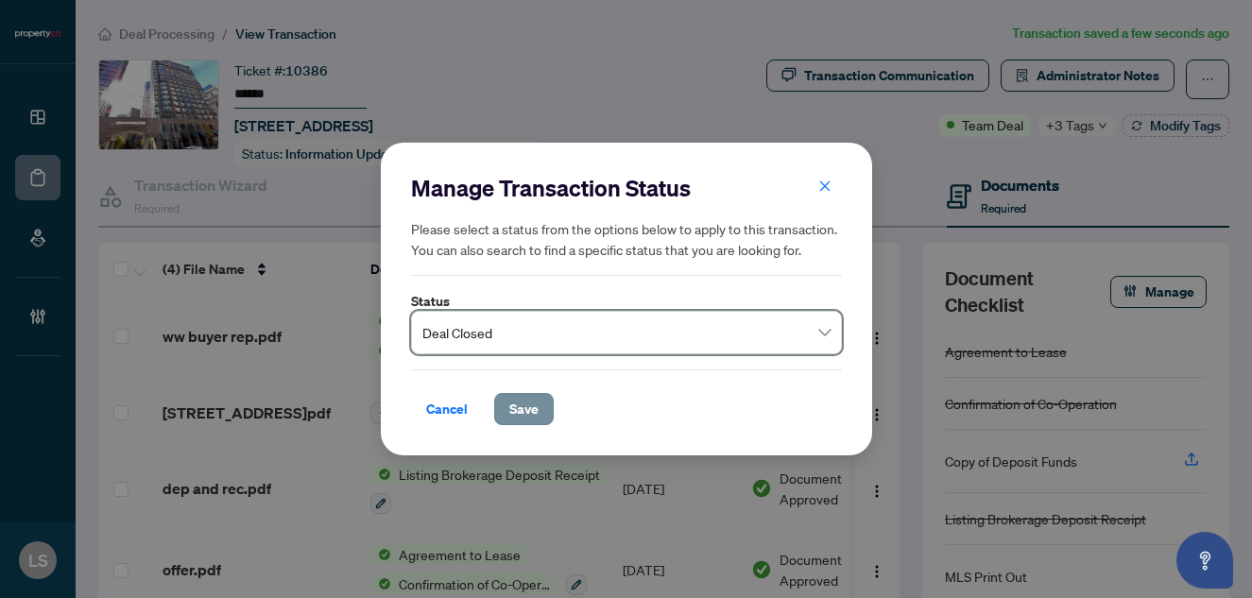
click at [525, 396] on span "Save" at bounding box center [523, 409] width 29 height 30
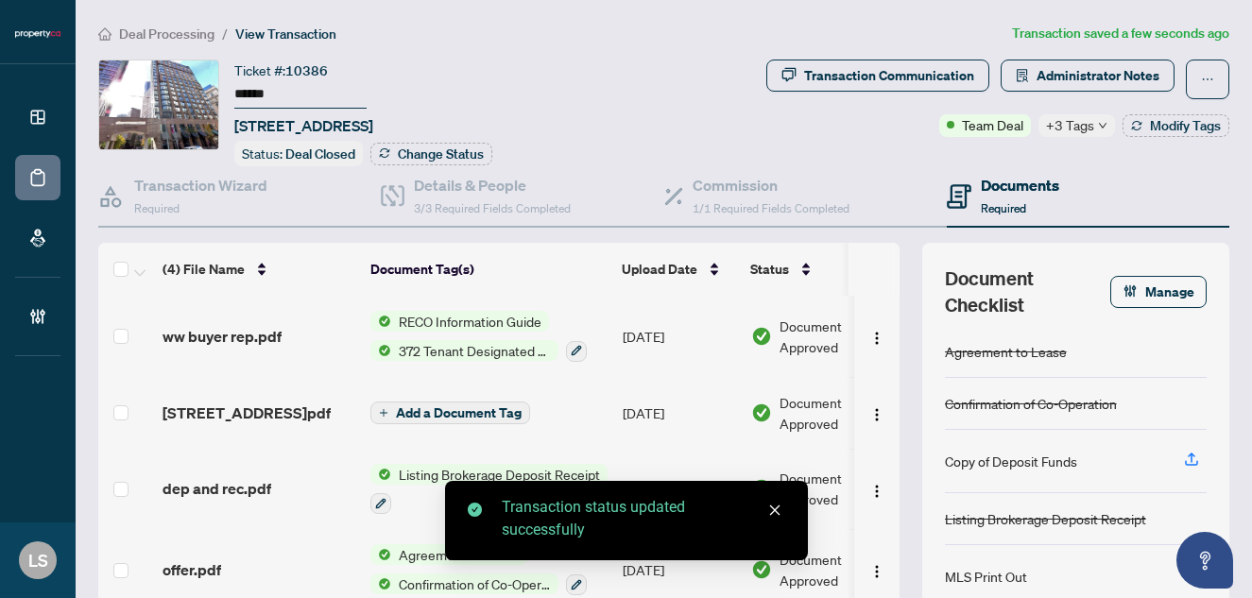
drag, startPoint x: 287, startPoint y: 98, endPoint x: 203, endPoint y: 98, distance: 84.1
click at [203, 98] on div "Ticket #: 10386 ****** [STREET_ADDRESS] Status: Deal Closed Change Status" at bounding box center [361, 113] width 527 height 107
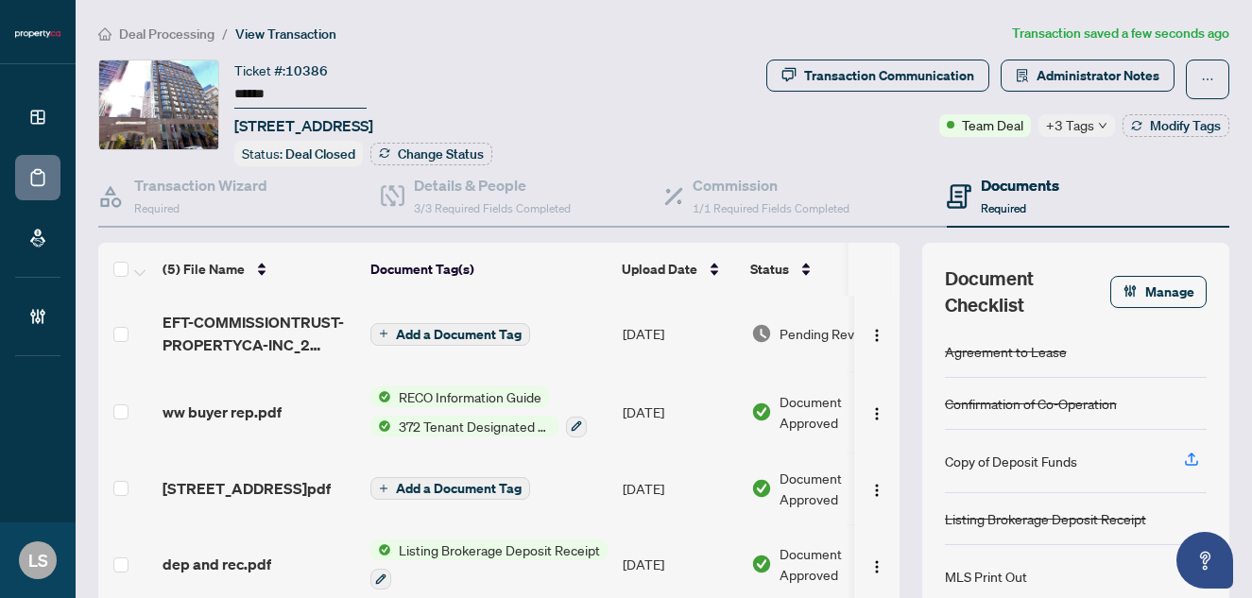
click at [640, 325] on td "[DATE]" at bounding box center [679, 334] width 128 height 76
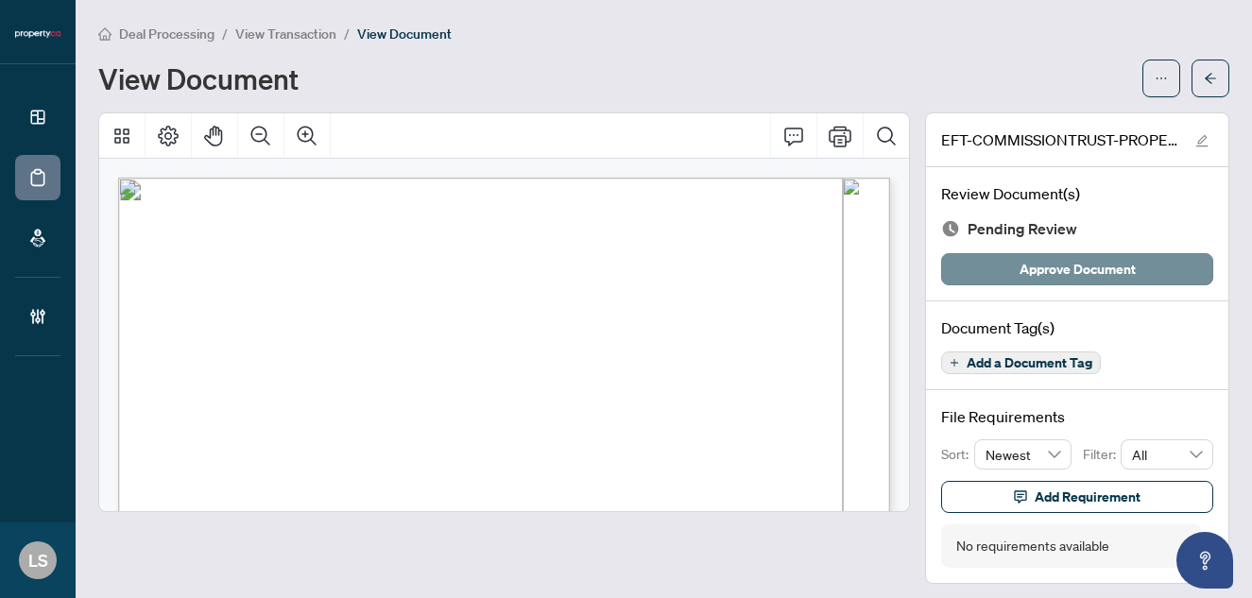
click at [1011, 264] on button "Approve Document" at bounding box center [1077, 269] width 272 height 32
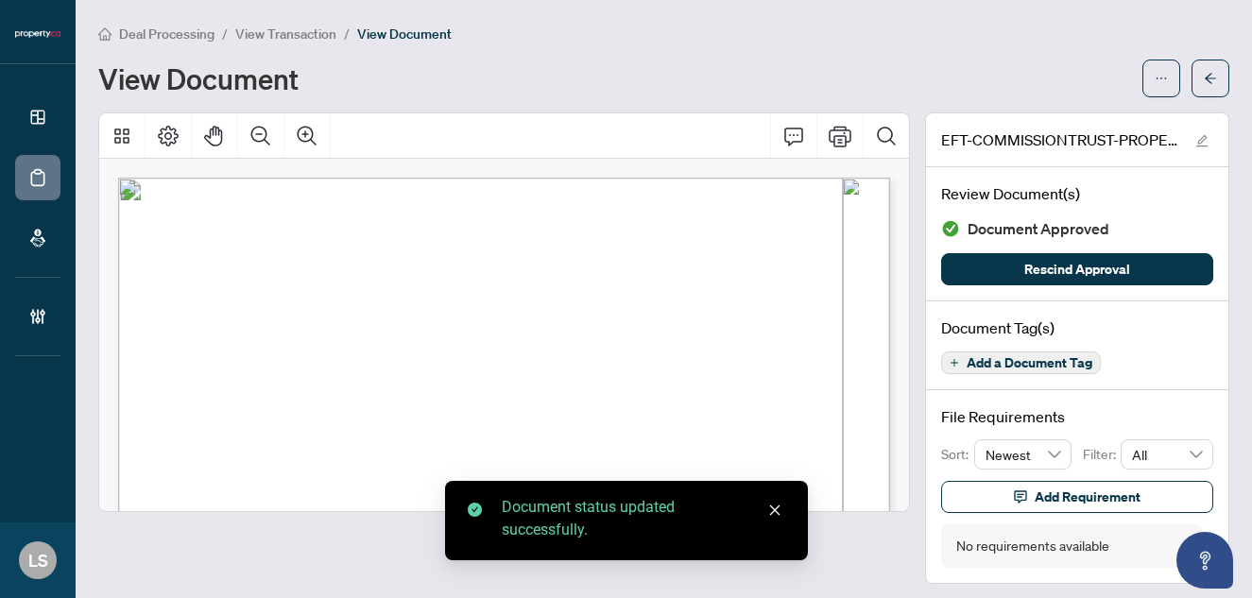
click at [281, 33] on span "View Transaction" at bounding box center [285, 34] width 101 height 17
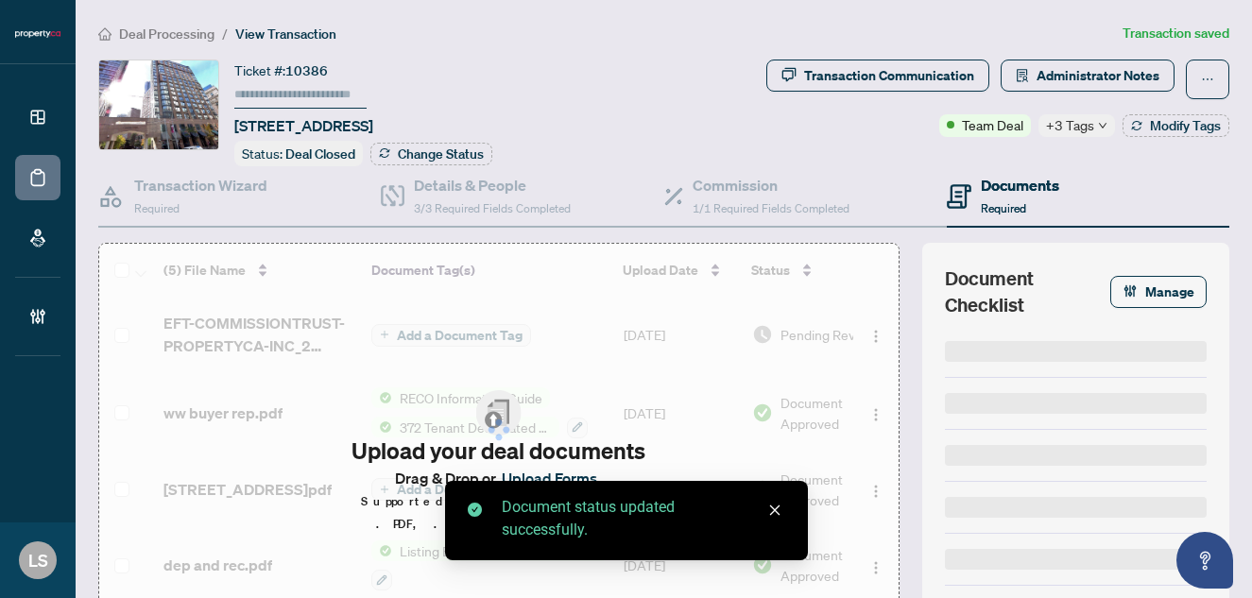
type input "******"
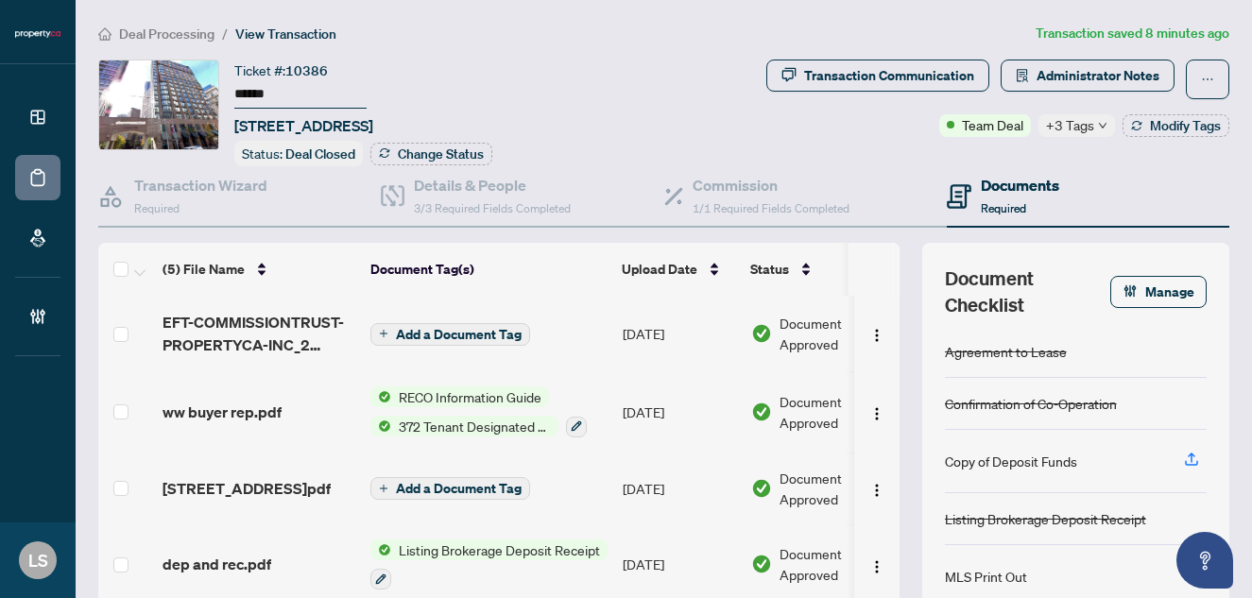
click at [144, 36] on span "Deal Processing" at bounding box center [166, 34] width 95 height 17
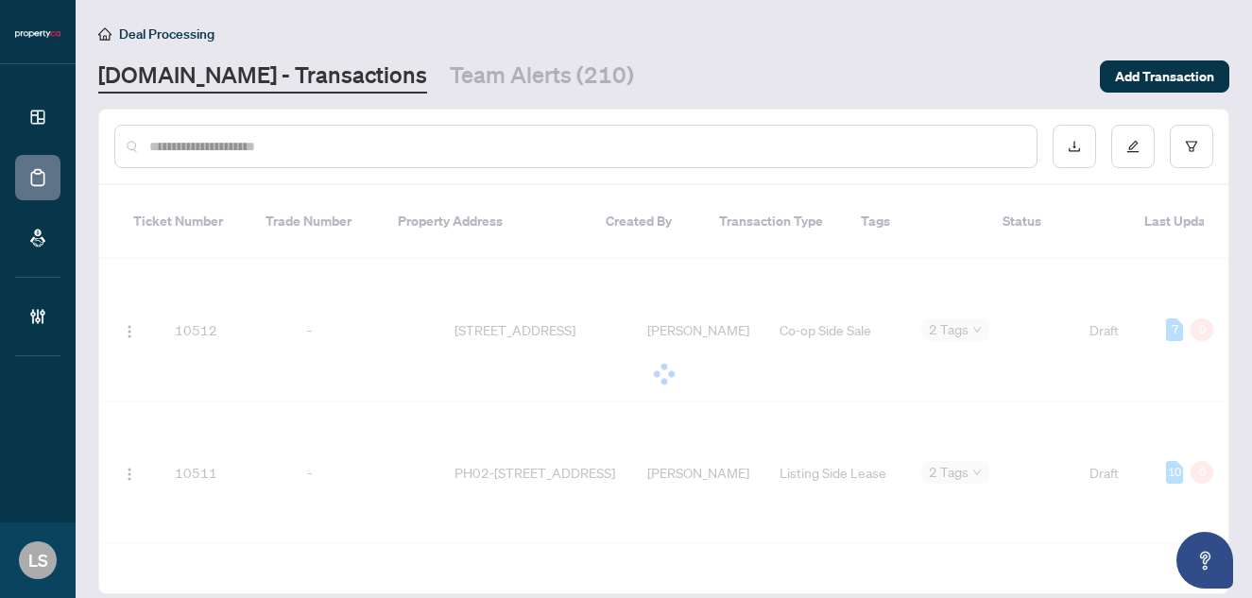
click at [291, 142] on input "text" at bounding box center [585, 146] width 872 height 21
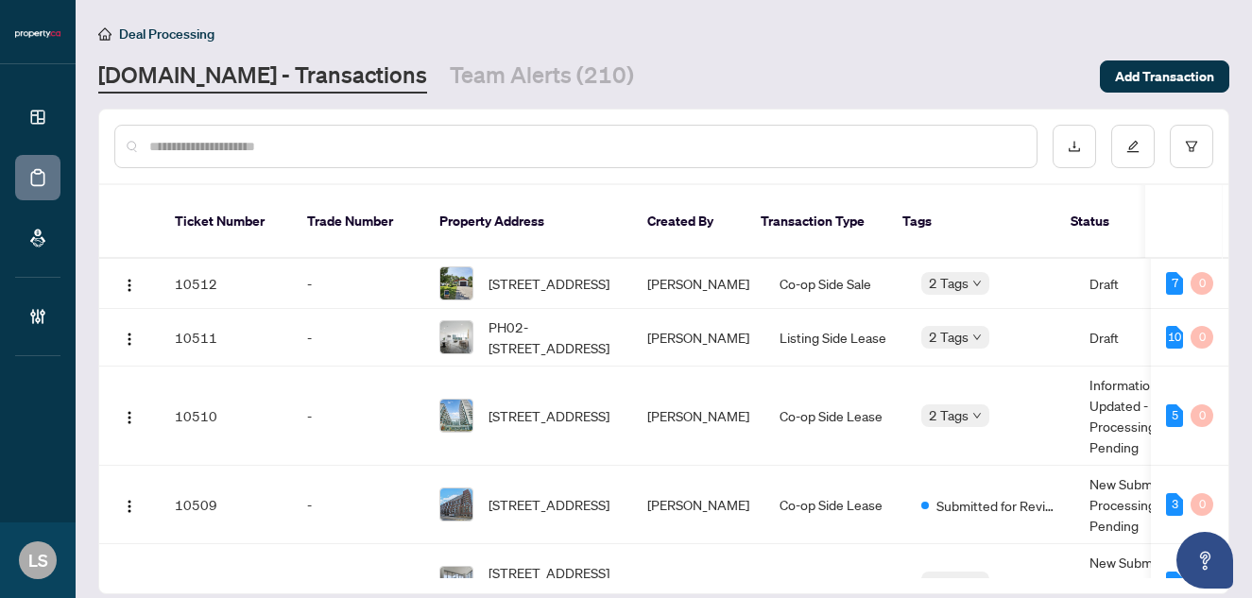
paste input "******"
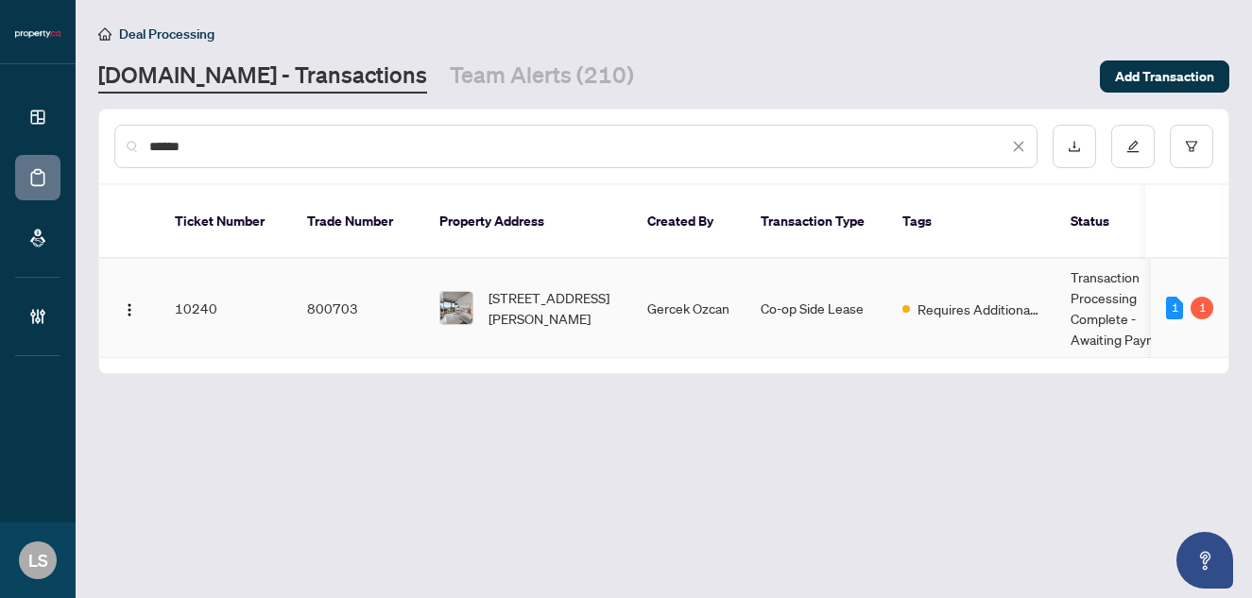
type input "******"
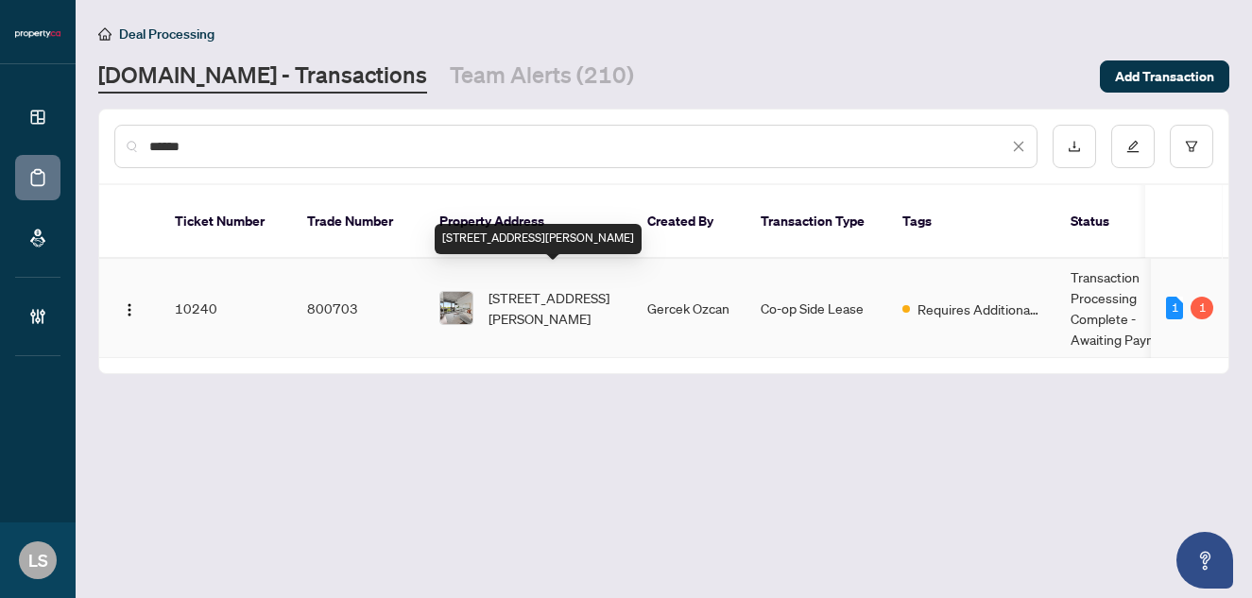
click at [510, 291] on span "[STREET_ADDRESS][PERSON_NAME]" at bounding box center [552, 308] width 128 height 42
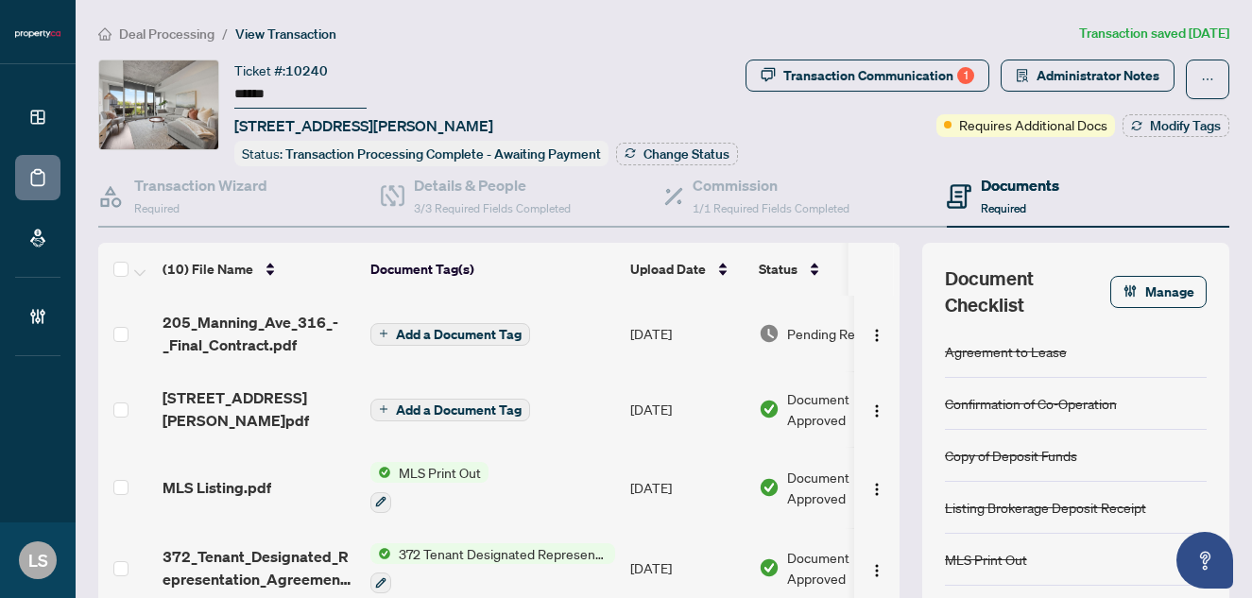
click at [901, 58] on div "Deal Processing / View Transaction Transaction saved [DATE] Ticket #: 10240 ***…" at bounding box center [664, 388] width 1146 height 730
click at [902, 77] on div "Transaction Communication 1" at bounding box center [878, 75] width 191 height 30
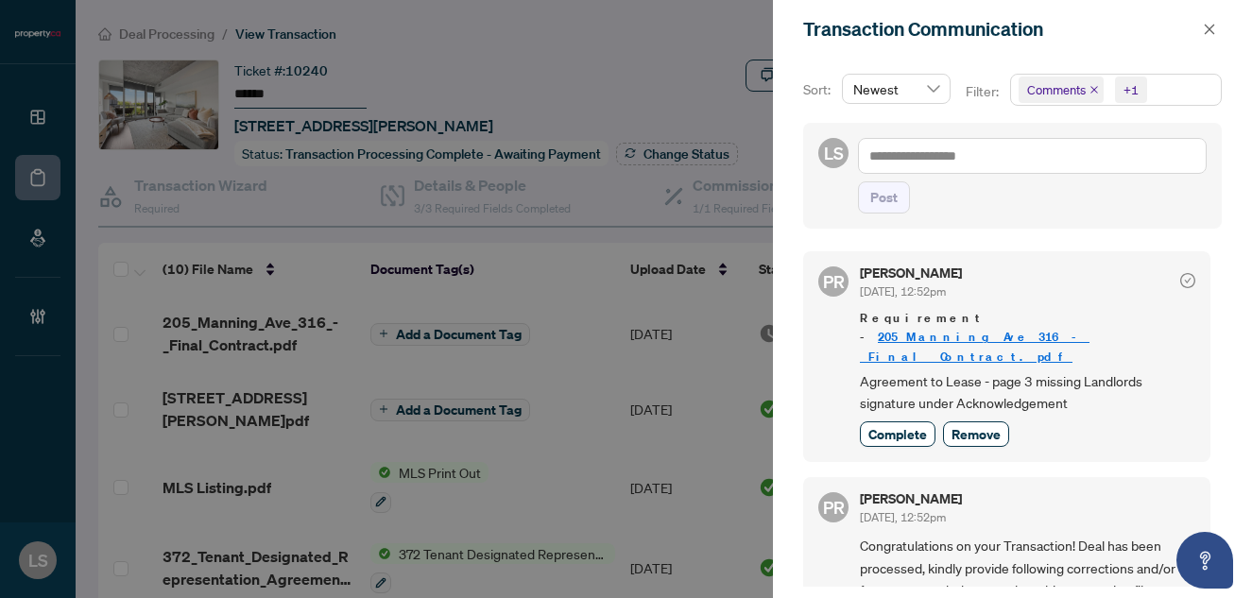
click at [338, 314] on div at bounding box center [626, 299] width 1252 height 598
click at [281, 319] on div at bounding box center [626, 299] width 1252 height 598
click at [1207, 36] on icon "close" at bounding box center [1209, 29] width 13 height 13
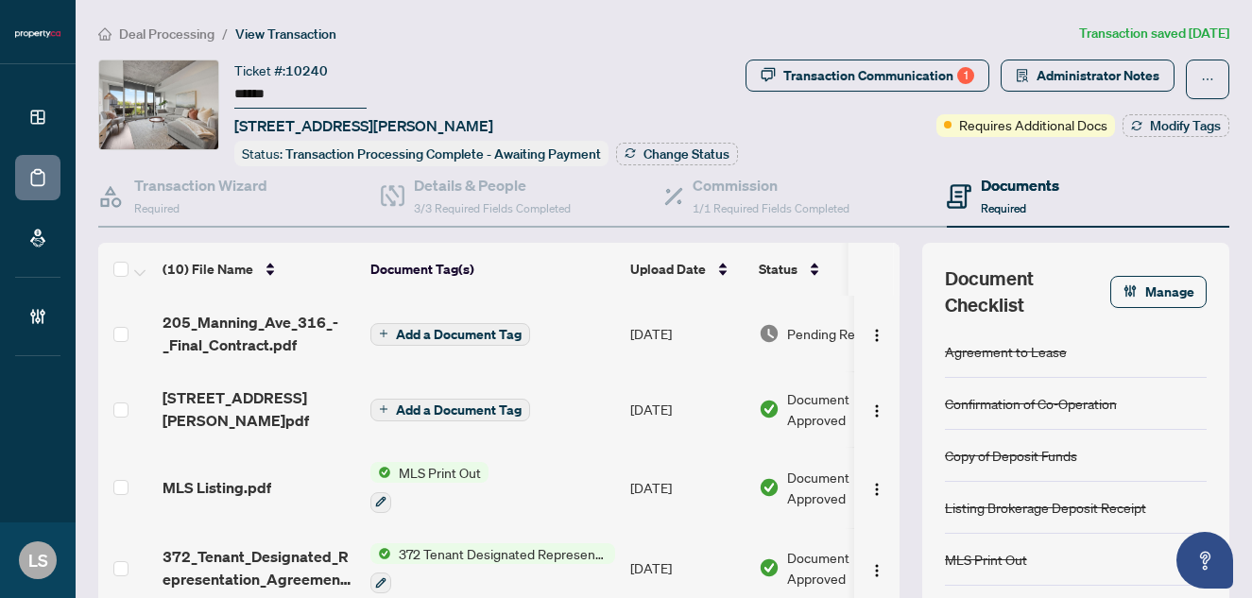
click at [227, 321] on span "205_Manning_Ave_316_-_Final_Contract.pdf" at bounding box center [258, 333] width 193 height 45
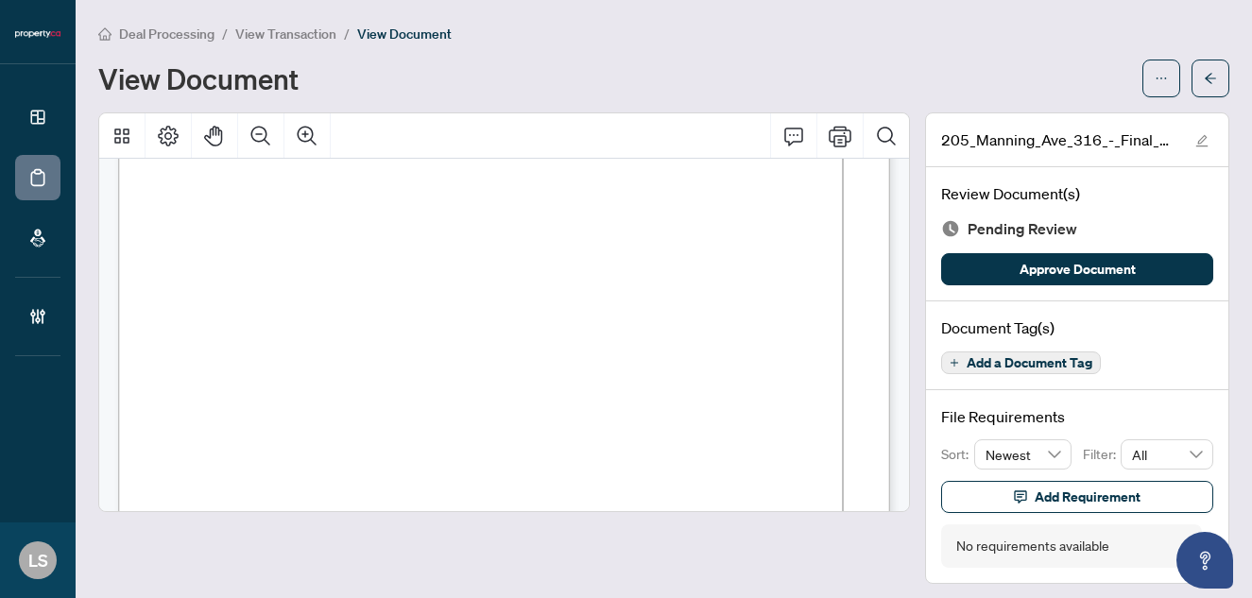
scroll to position [4494, 0]
click at [1054, 363] on span "Add a Document Tag" at bounding box center [1029, 362] width 126 height 13
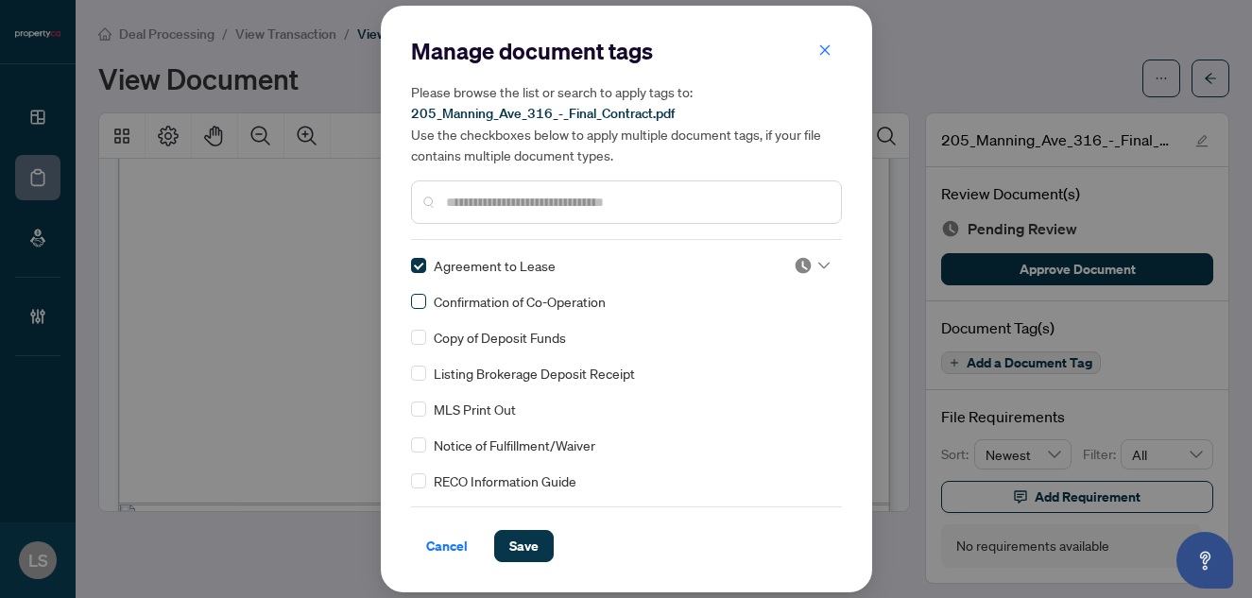
click at [423, 302] on span at bounding box center [418, 301] width 15 height 15
click at [818, 263] on icon at bounding box center [823, 266] width 11 height 7
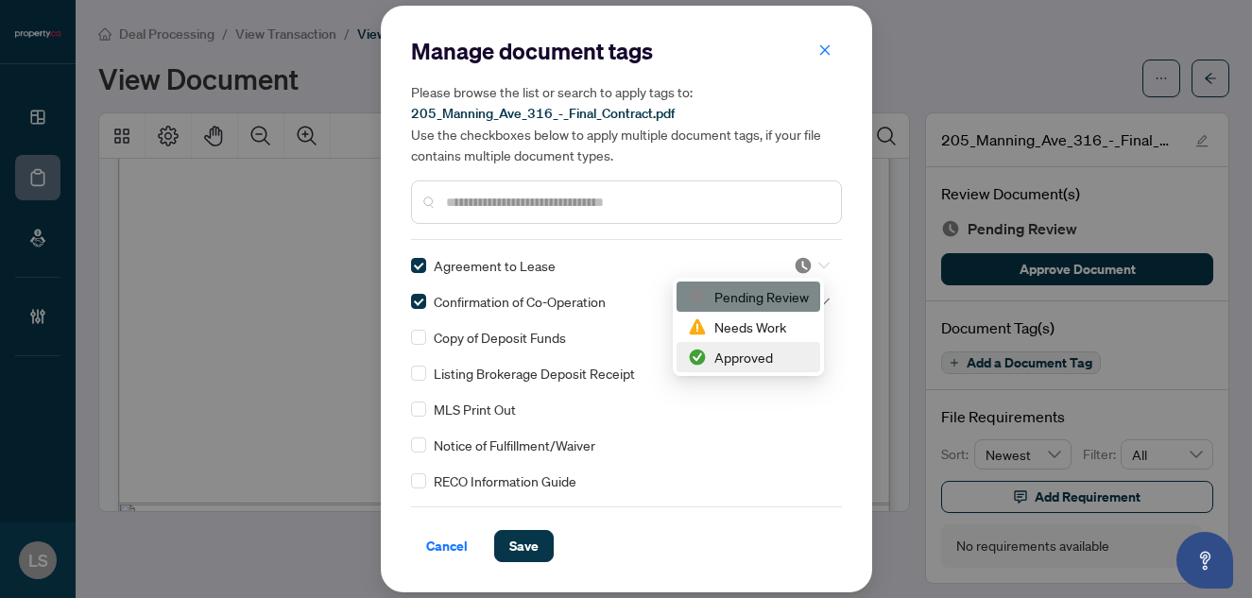
click at [746, 358] on div "Approved" at bounding box center [748, 357] width 121 height 21
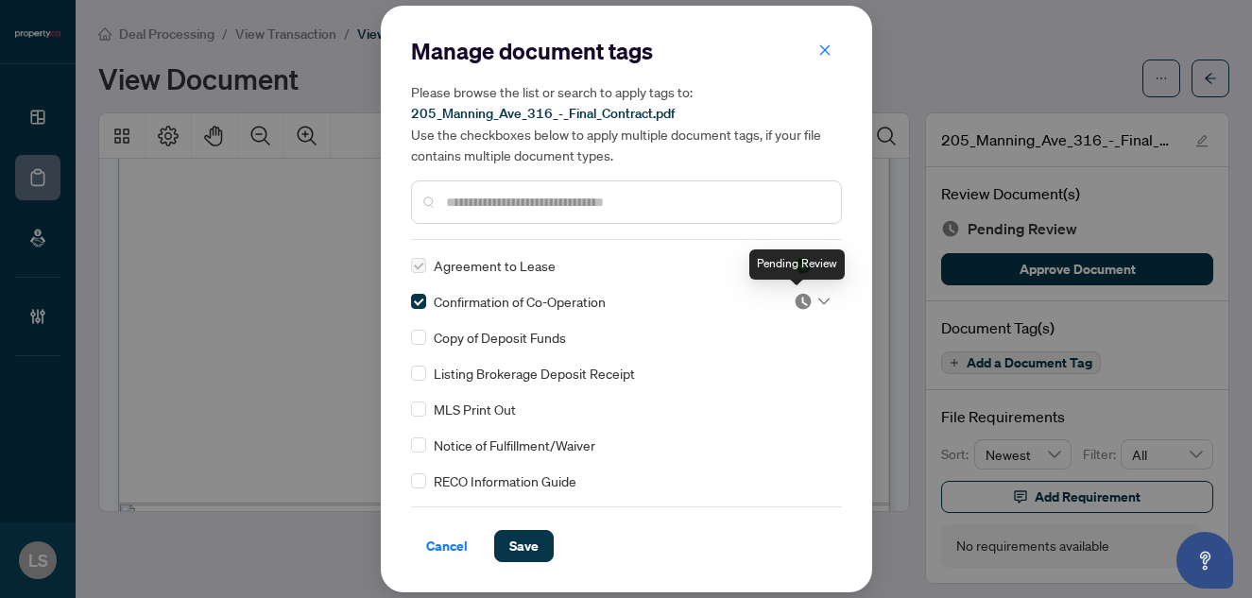
click at [794, 302] on img at bounding box center [803, 301] width 19 height 19
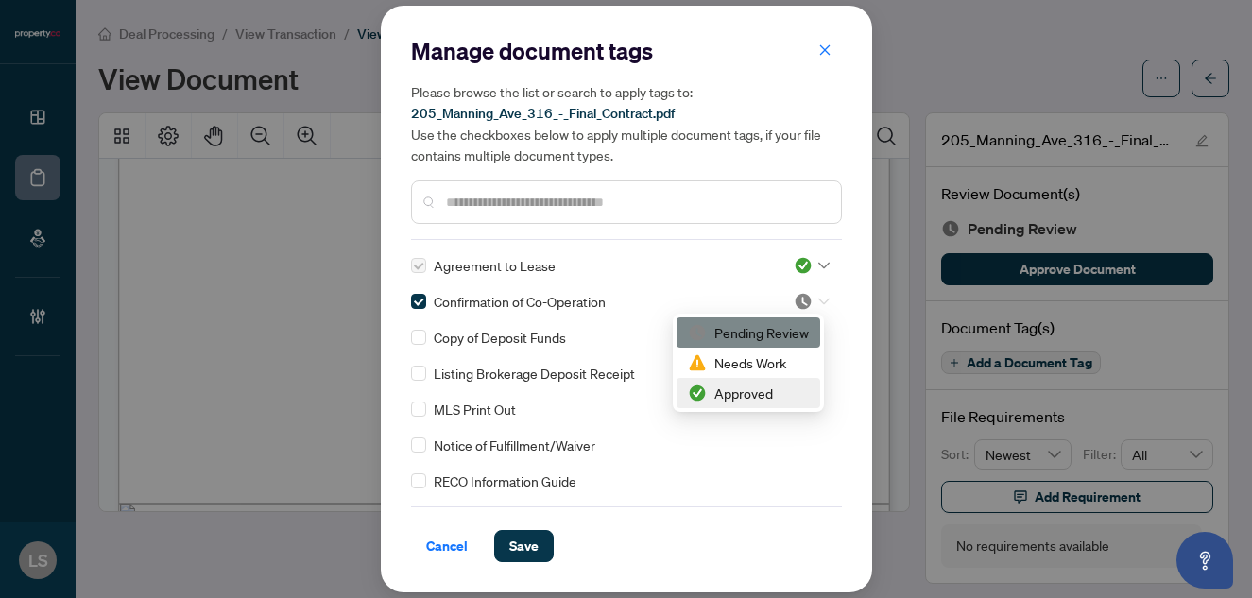
click at [763, 384] on div "Approved" at bounding box center [748, 393] width 121 height 21
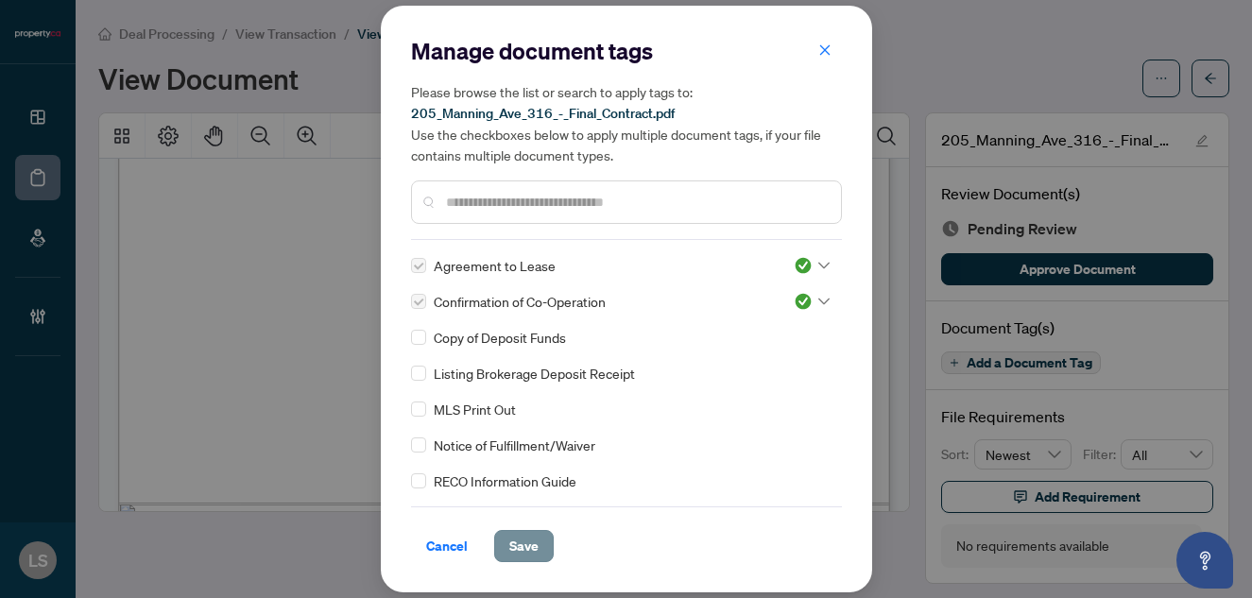
click at [521, 545] on span "Save" at bounding box center [523, 546] width 29 height 30
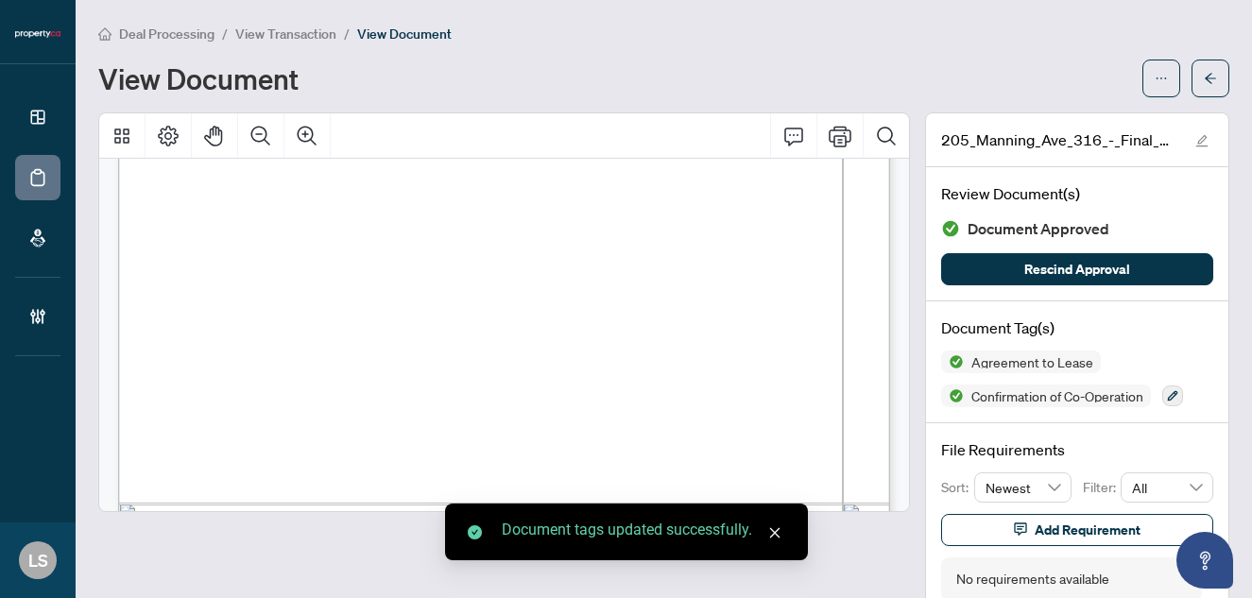
click at [276, 28] on span "View Transaction" at bounding box center [285, 34] width 101 height 17
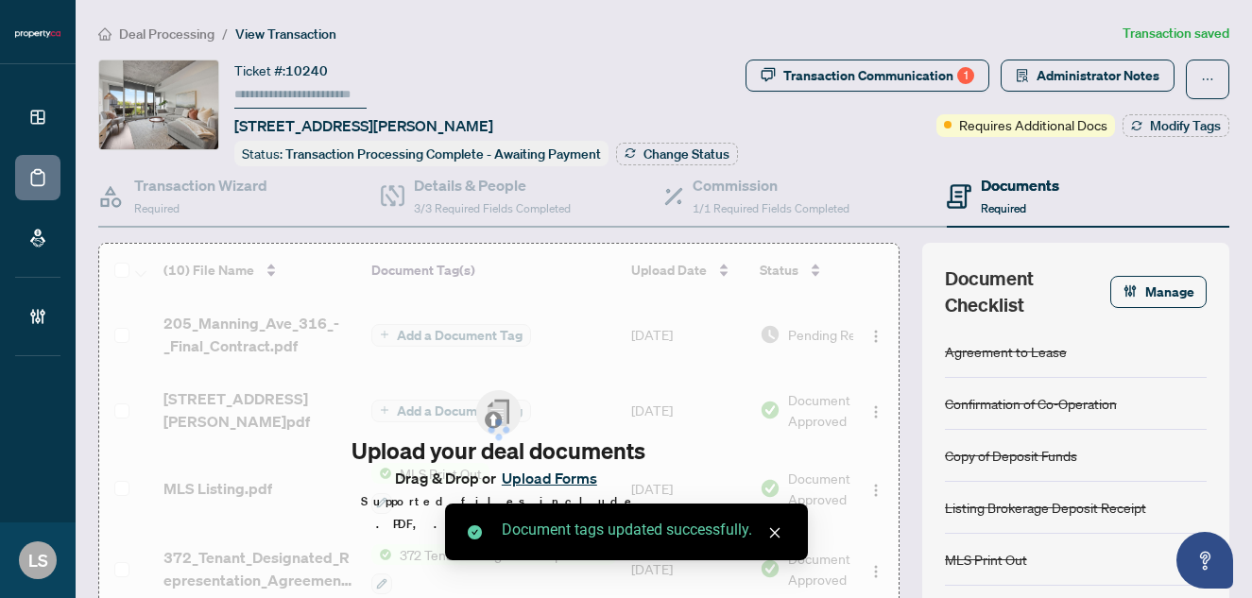
type input "******"
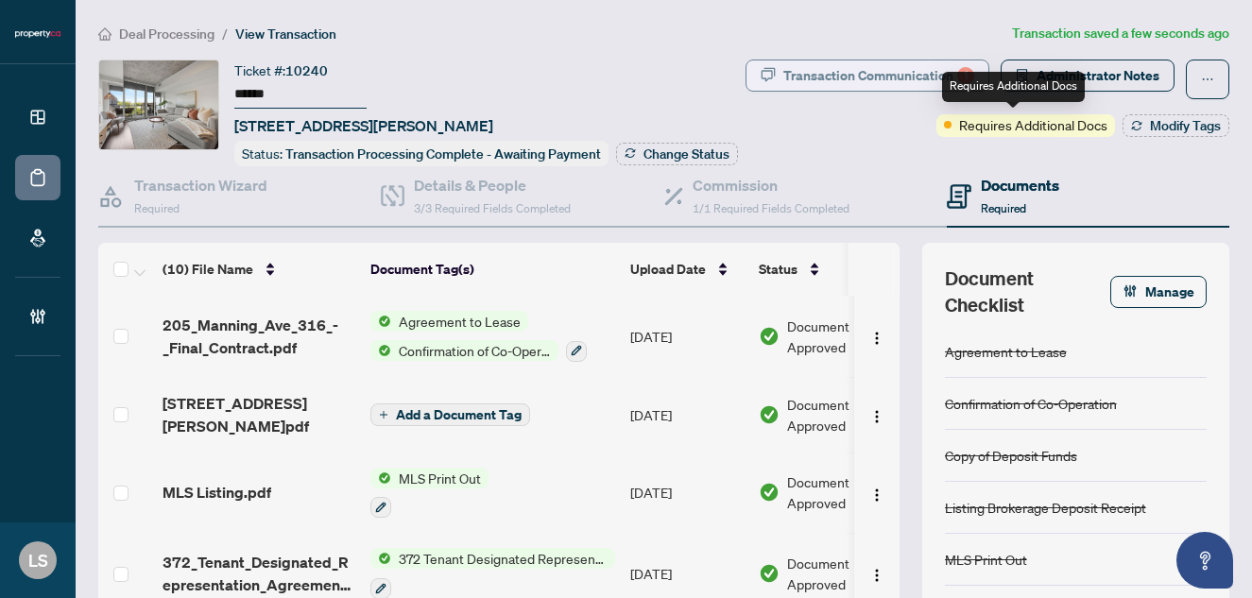
click at [927, 78] on div "Transaction Communication 1" at bounding box center [878, 75] width 191 height 30
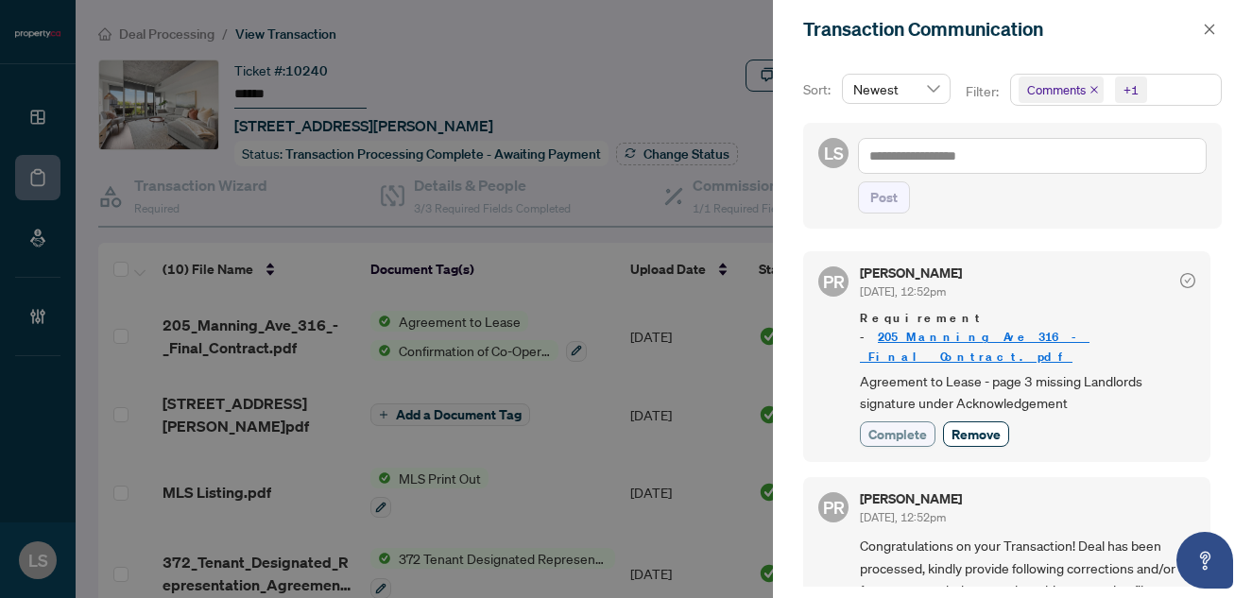
click at [897, 424] on span "Complete" at bounding box center [897, 434] width 59 height 20
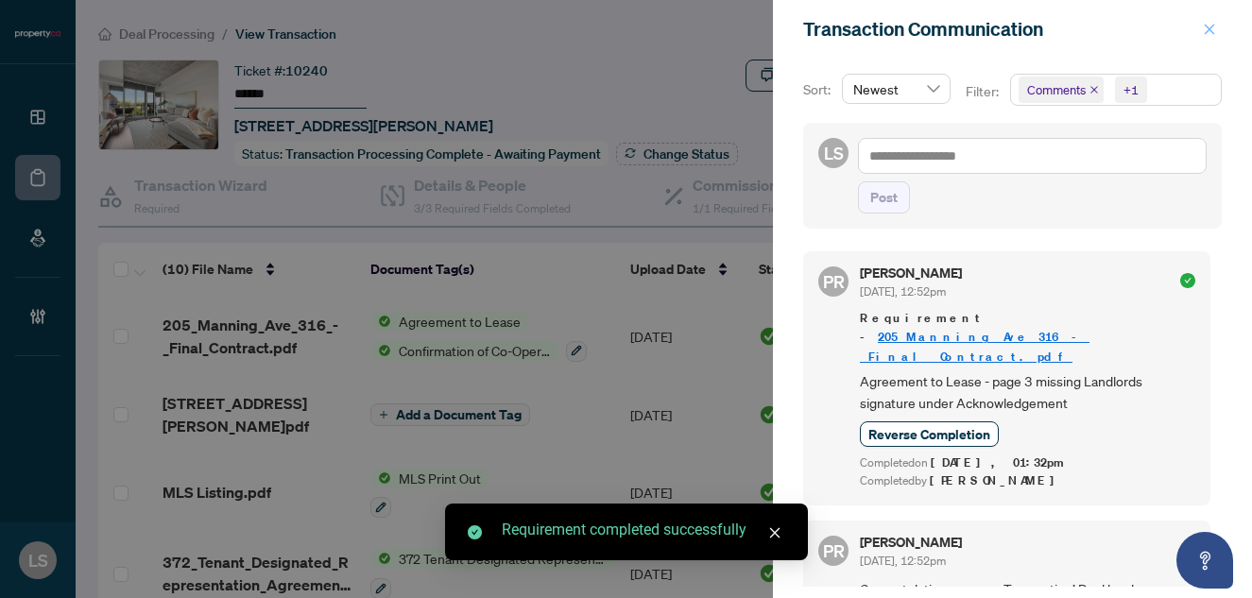
click at [1206, 37] on span "button" at bounding box center [1209, 29] width 13 height 30
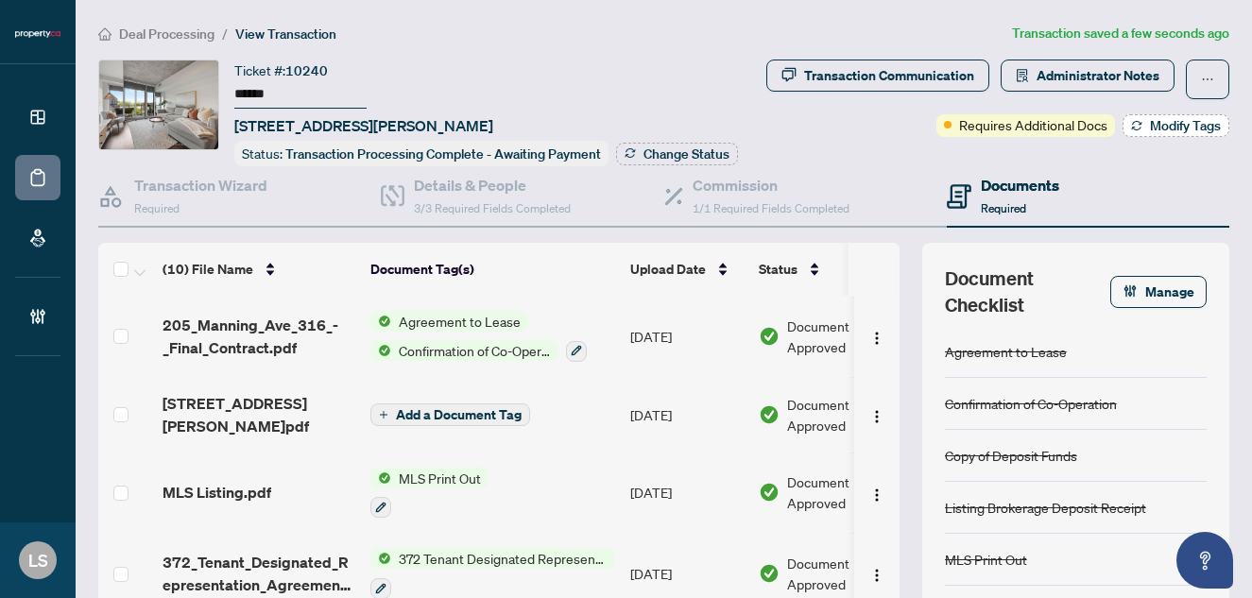
click at [1176, 127] on span "Modify Tags" at bounding box center [1185, 125] width 71 height 13
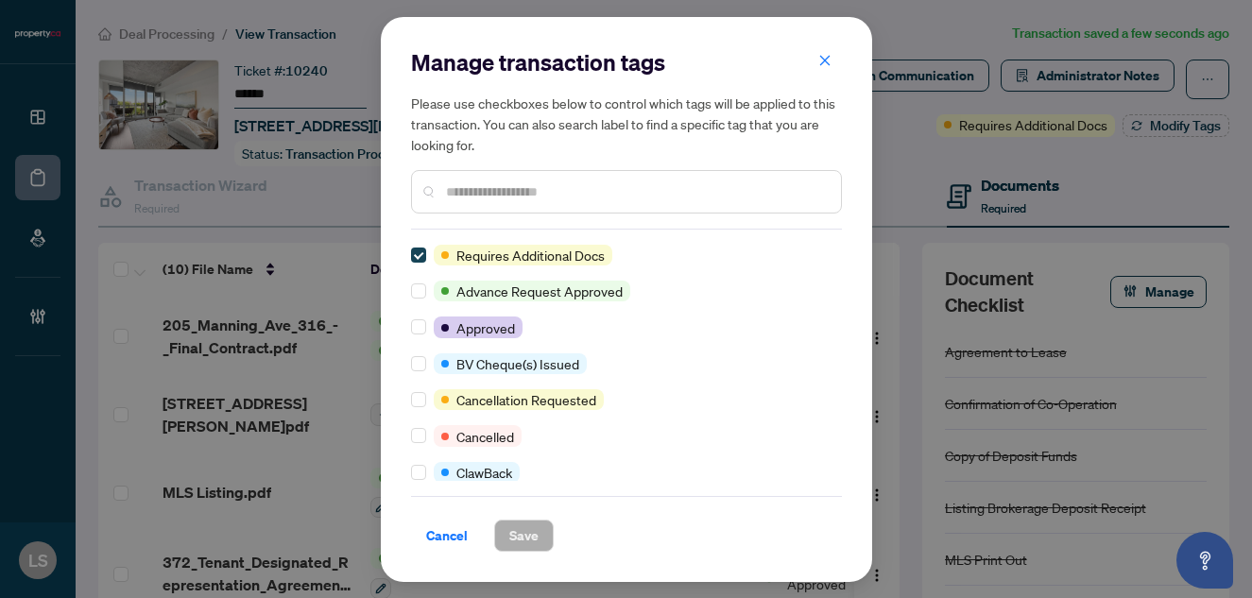
click at [425, 253] on span at bounding box center [418, 255] width 15 height 15
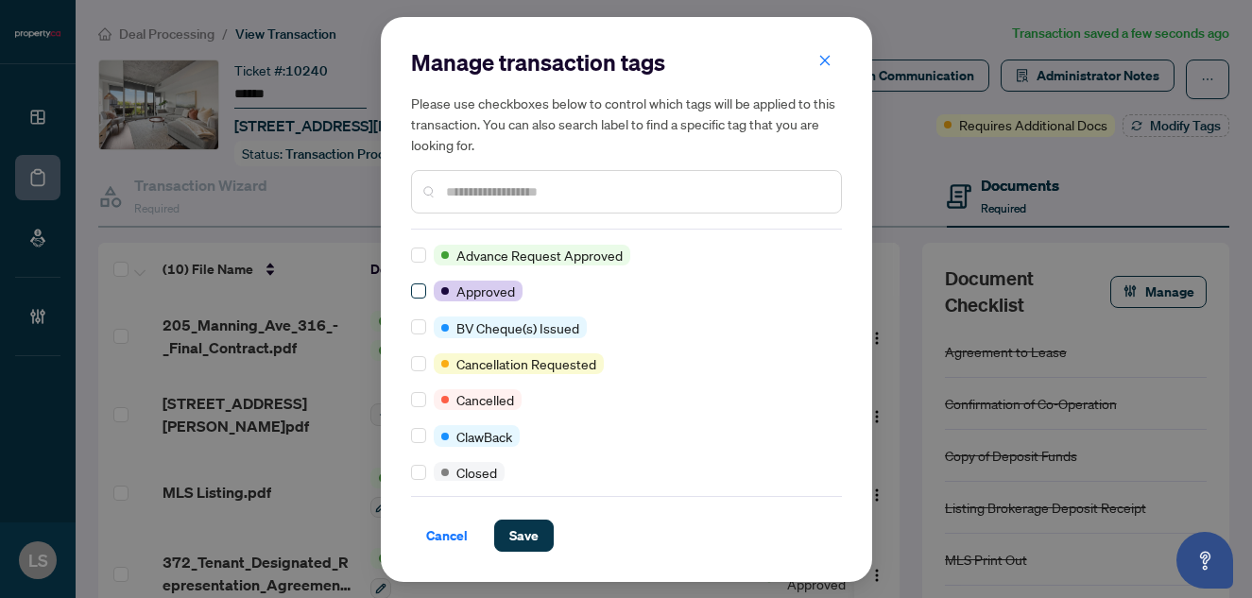
click at [422, 289] on span at bounding box center [418, 290] width 15 height 15
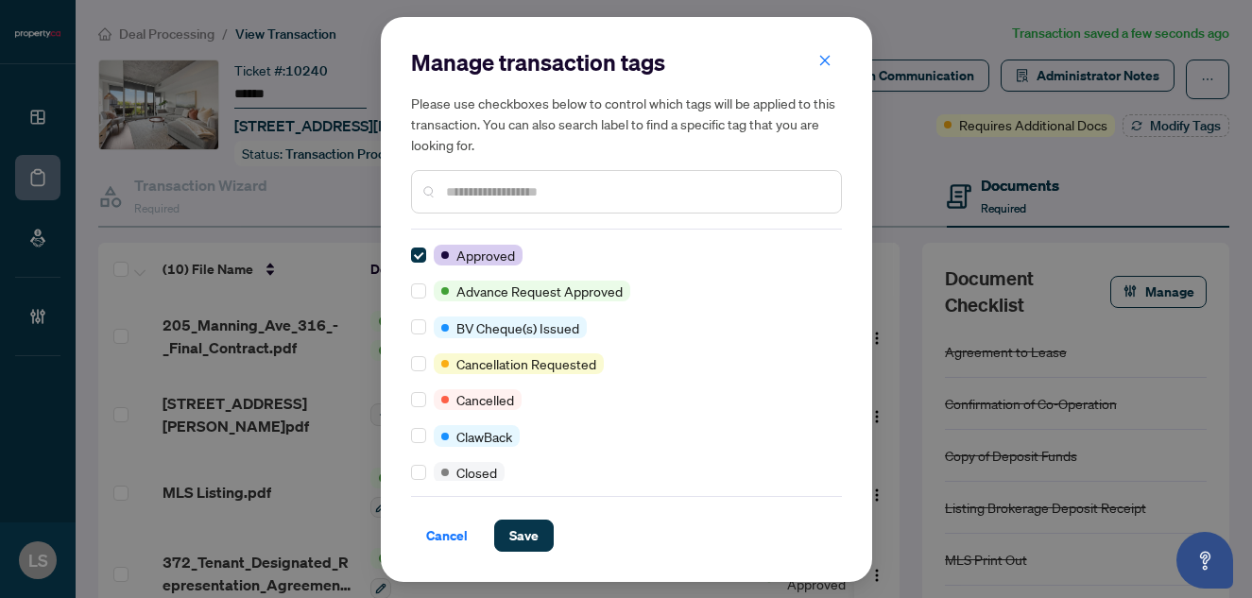
click at [533, 183] on input "text" at bounding box center [636, 191] width 380 height 21
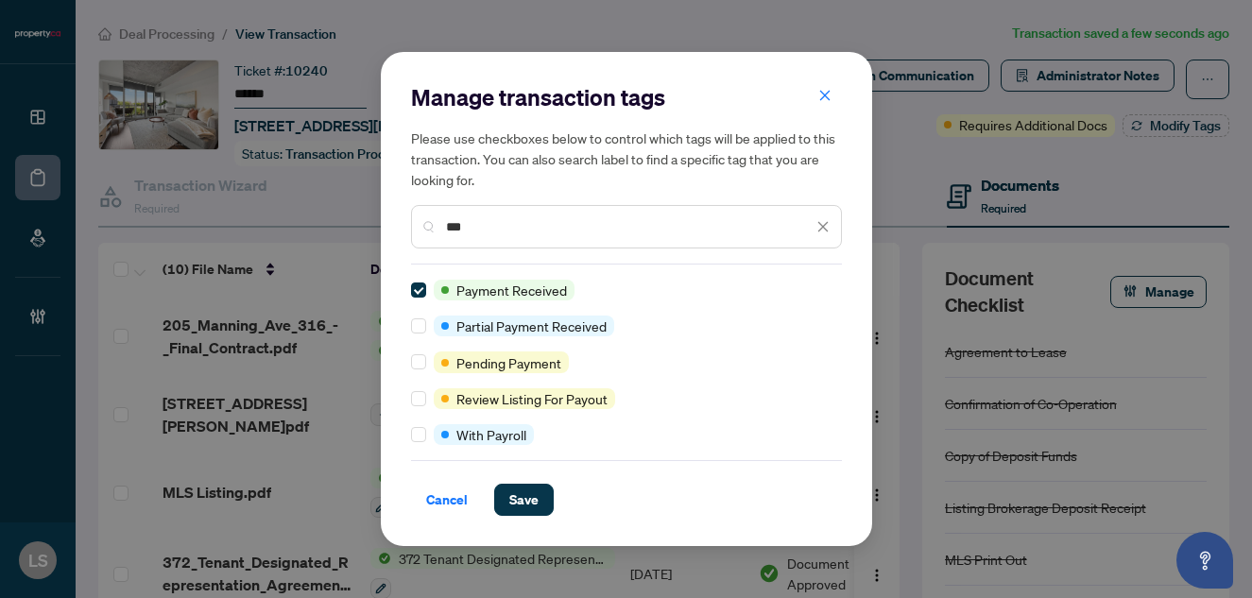
drag, startPoint x: 503, startPoint y: 230, endPoint x: 337, endPoint y: 230, distance: 165.3
click at [337, 230] on div "Manage transaction tags Please use checkboxes below to control which tags will …" at bounding box center [626, 299] width 1252 height 598
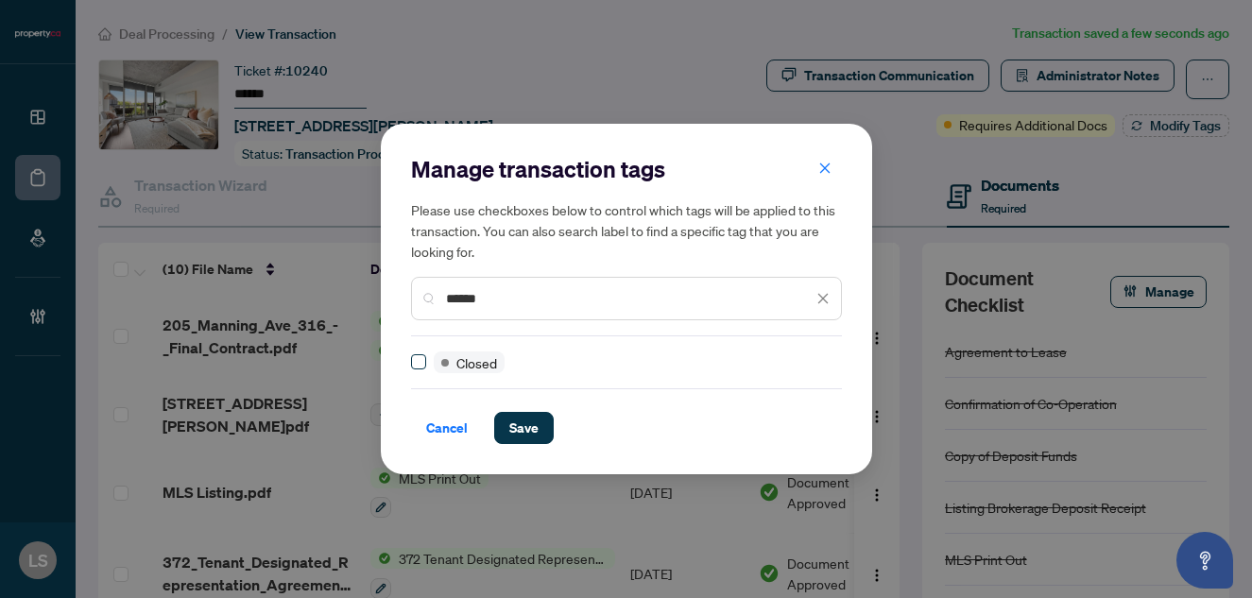
type input "******"
click at [523, 431] on span "Save" at bounding box center [523, 428] width 29 height 30
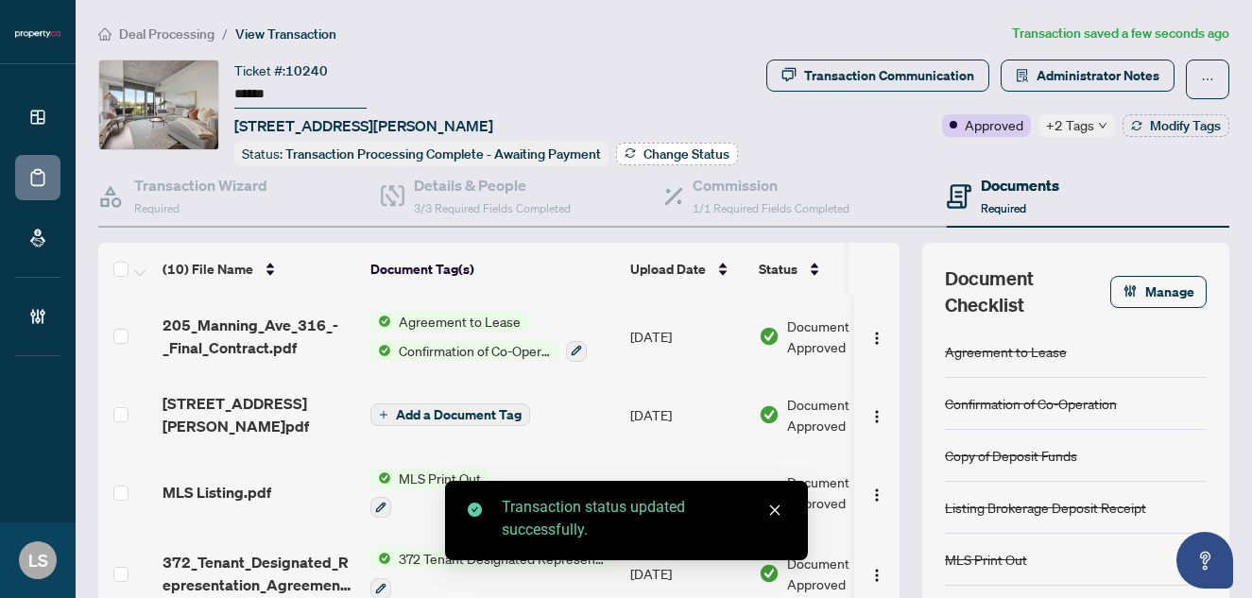
click at [673, 147] on span "Change Status" at bounding box center [686, 153] width 86 height 13
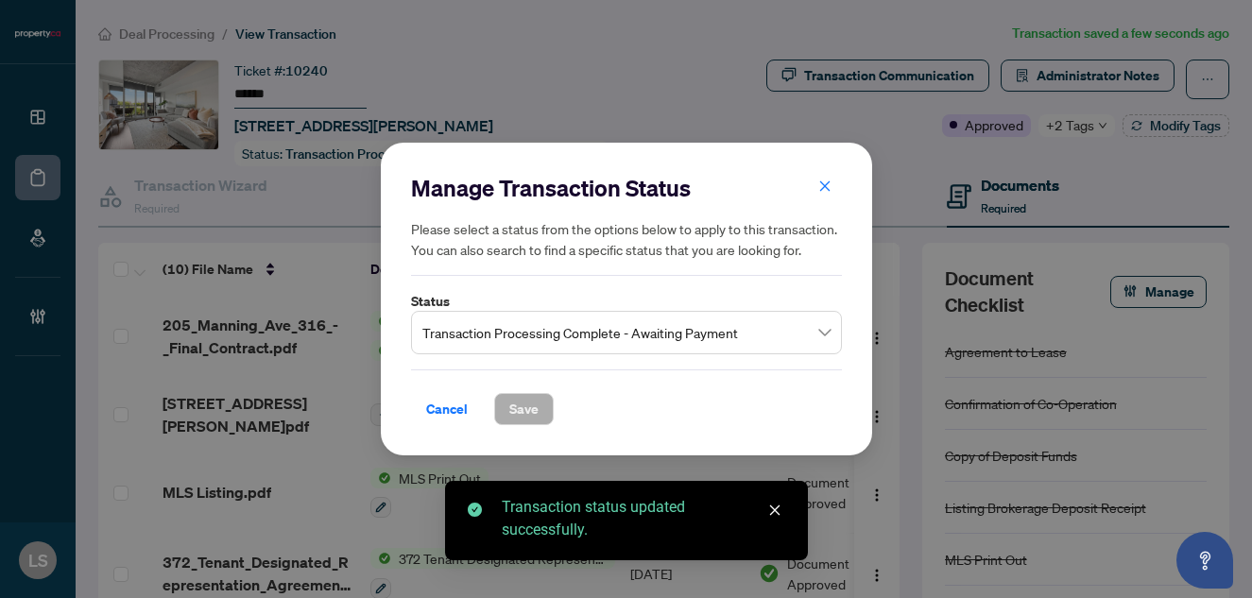
click at [584, 346] on span "Transaction Processing Complete - Awaiting Payment" at bounding box center [626, 333] width 408 height 36
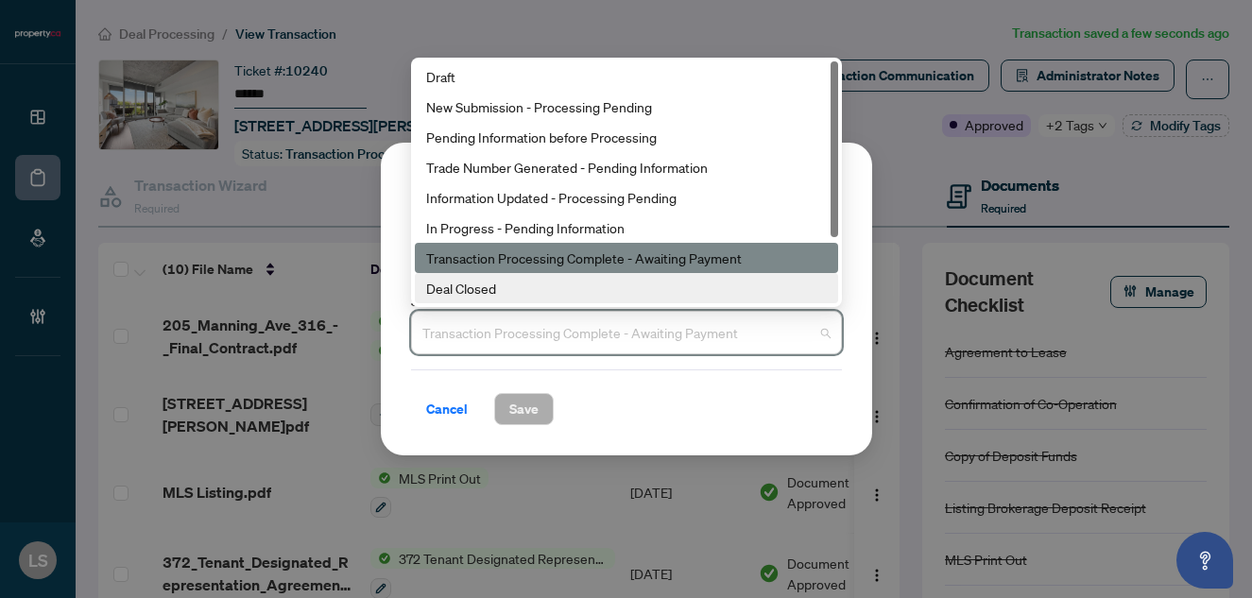
click at [504, 283] on div "Deal Closed" at bounding box center [626, 288] width 401 height 21
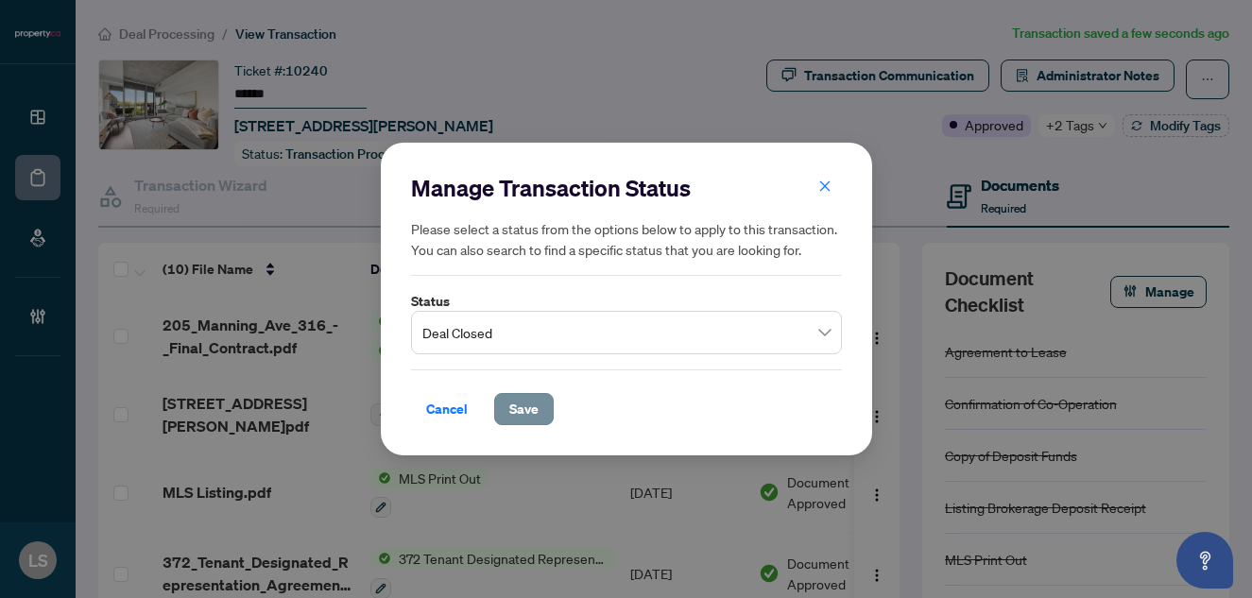
click at [530, 414] on span "Save" at bounding box center [523, 409] width 29 height 30
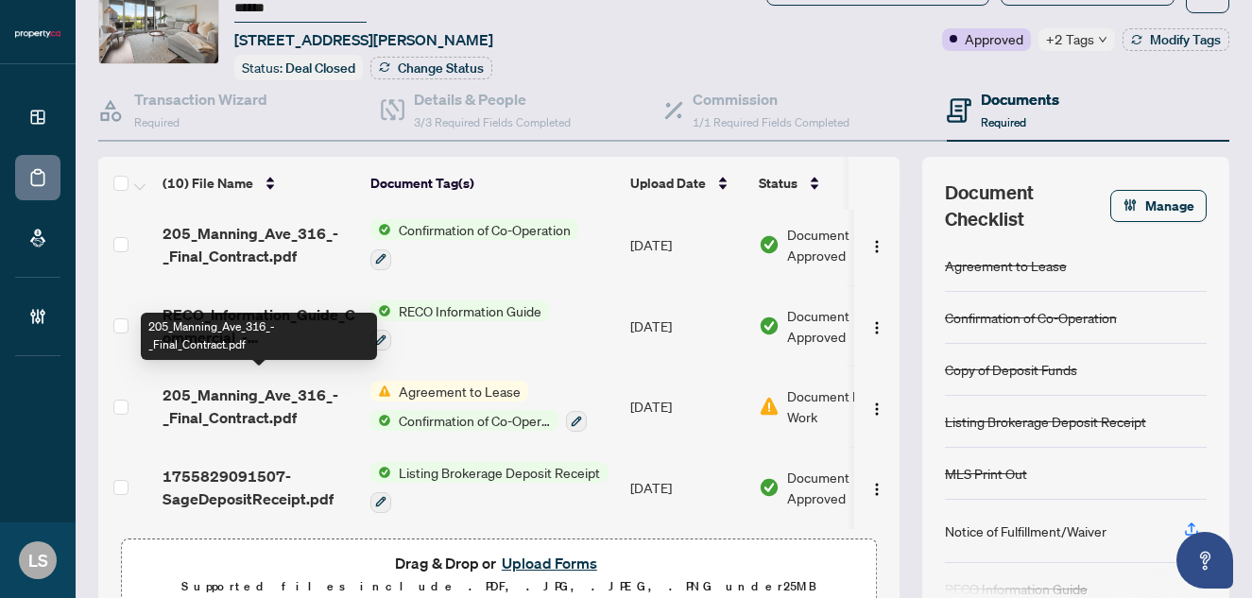
scroll to position [486, 0]
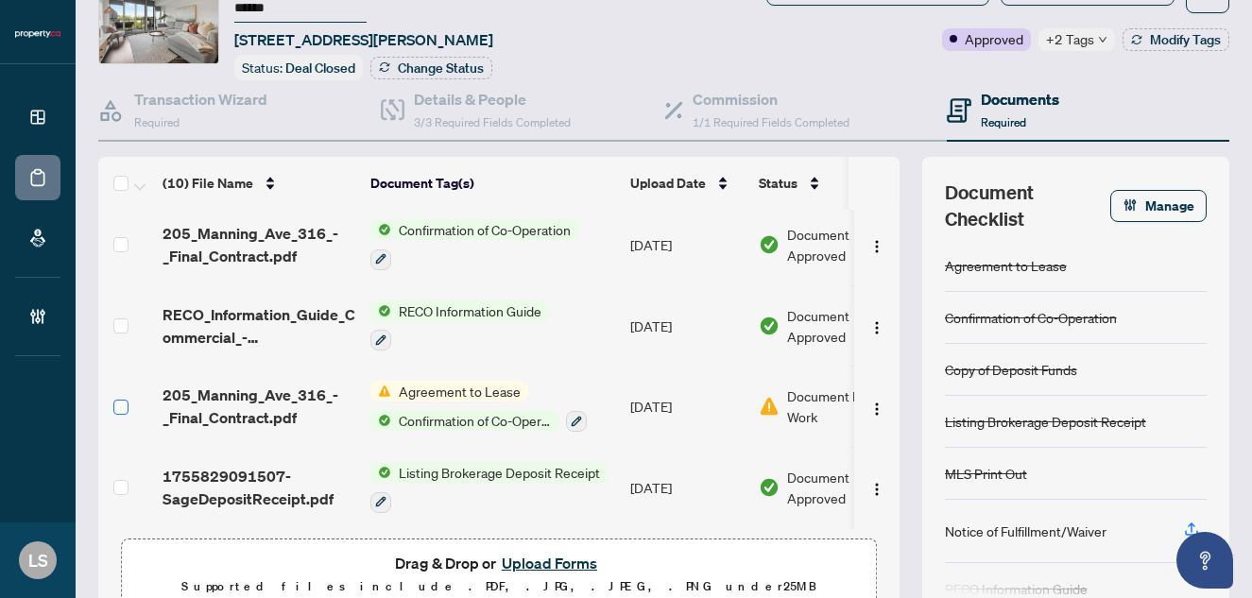
click at [121, 404] on span at bounding box center [120, 407] width 15 height 15
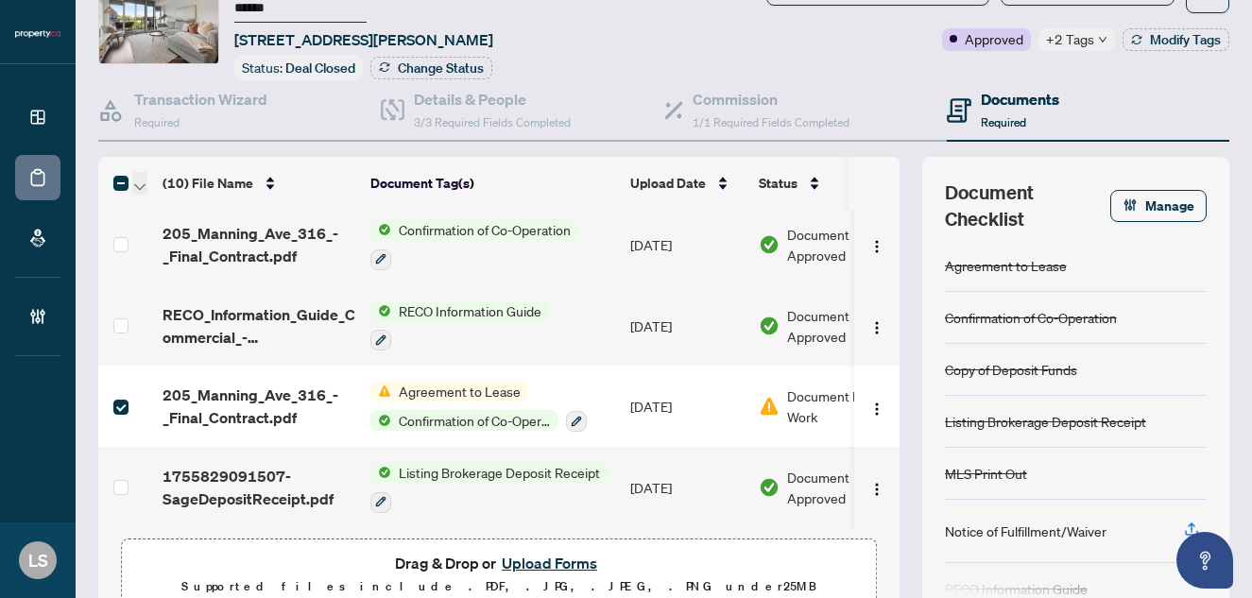
click at [139, 183] on icon "button" at bounding box center [139, 187] width 11 height 8
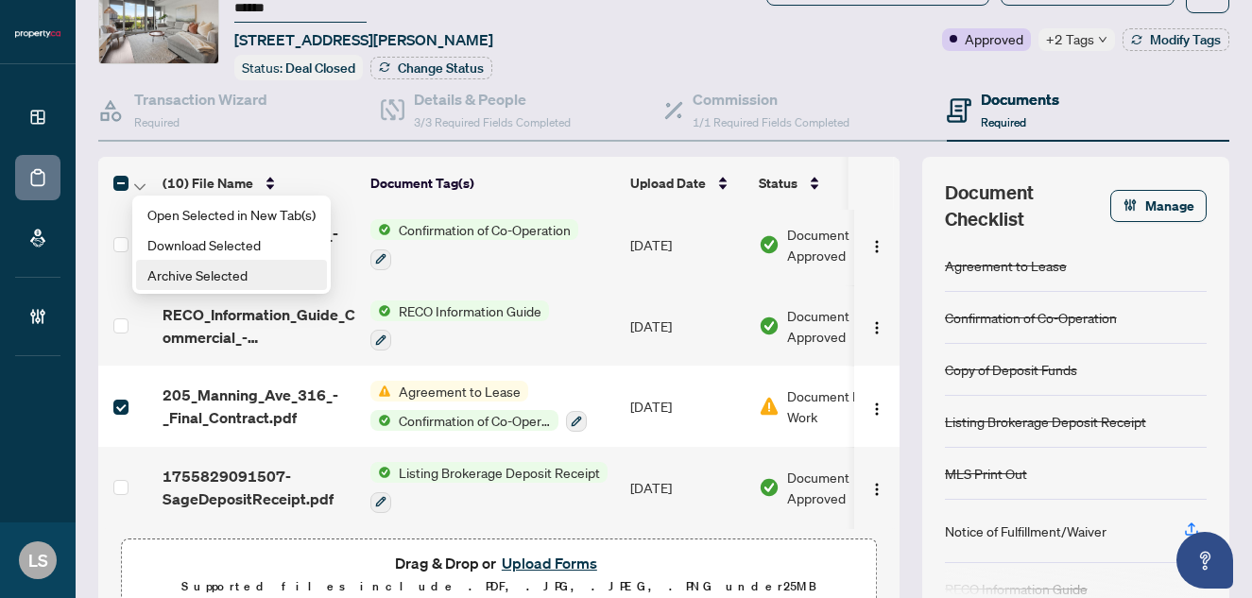
click at [194, 275] on span "Archive Selected" at bounding box center [231, 275] width 168 height 21
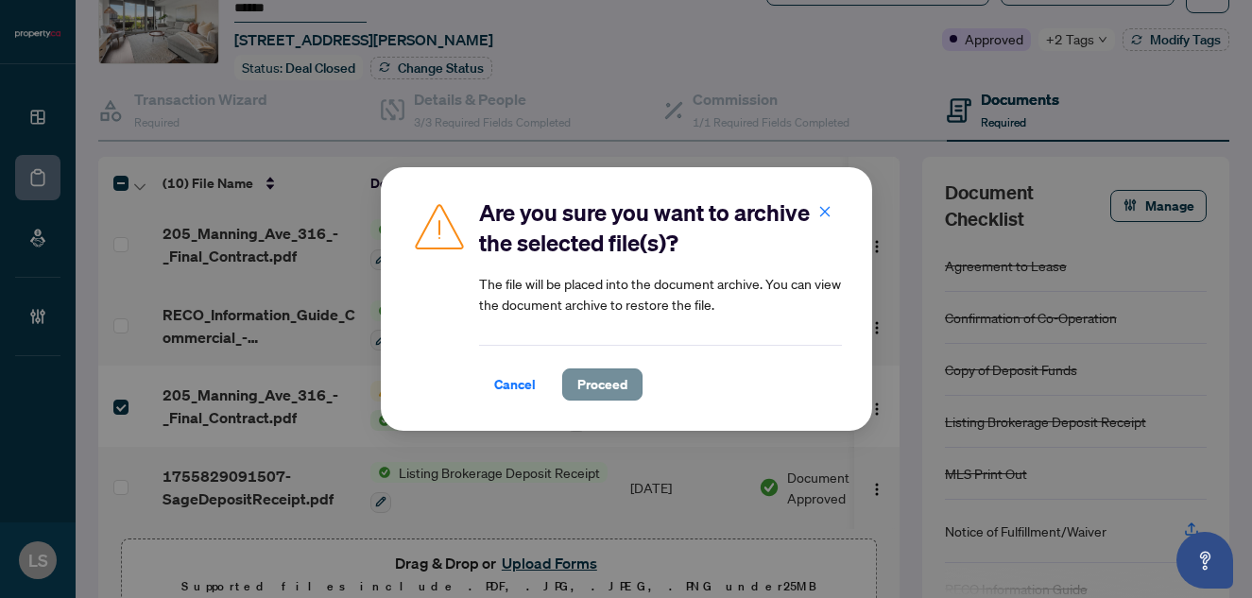
click at [600, 382] on span "Proceed" at bounding box center [602, 384] width 50 height 30
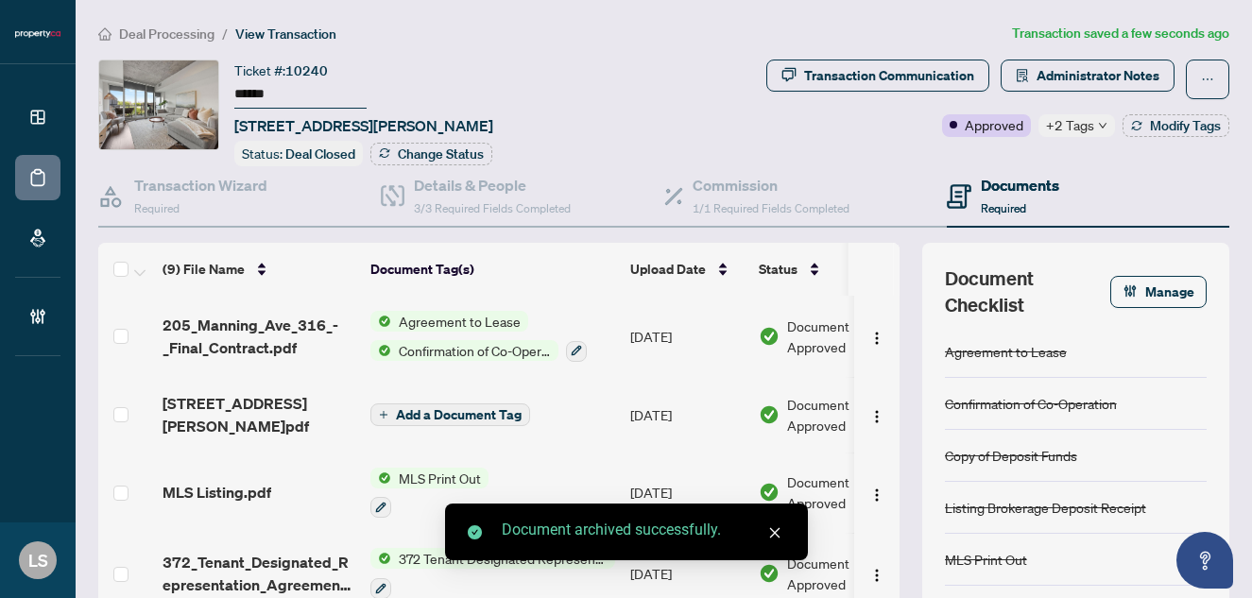
scroll to position [0, 0]
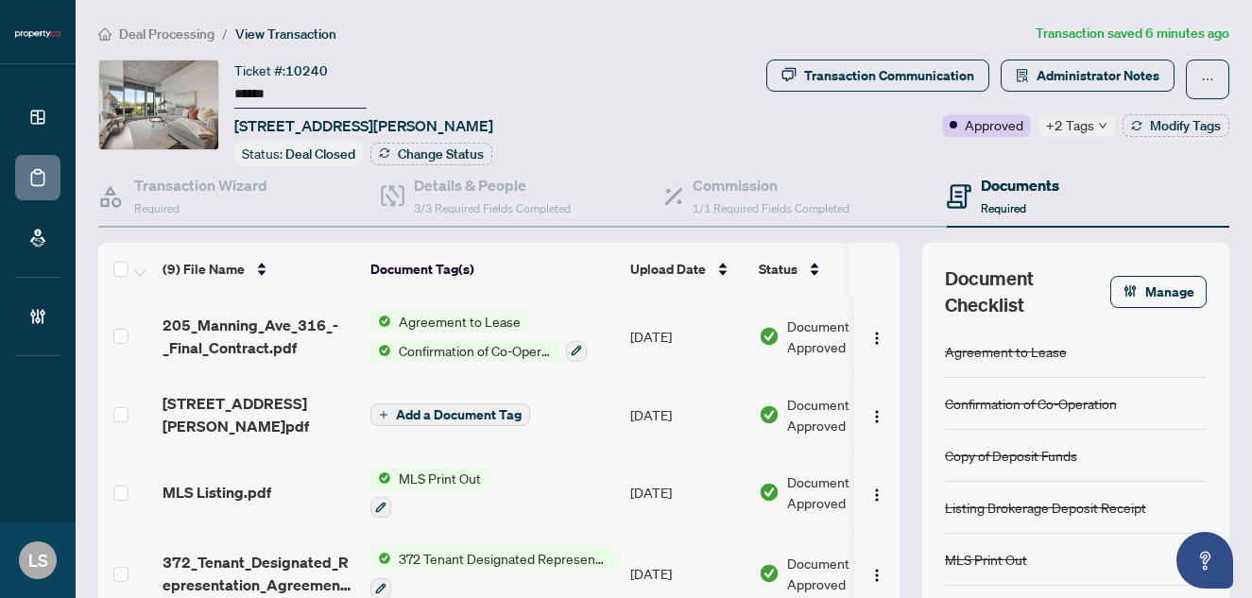
click at [151, 27] on span "Deal Processing" at bounding box center [166, 34] width 95 height 17
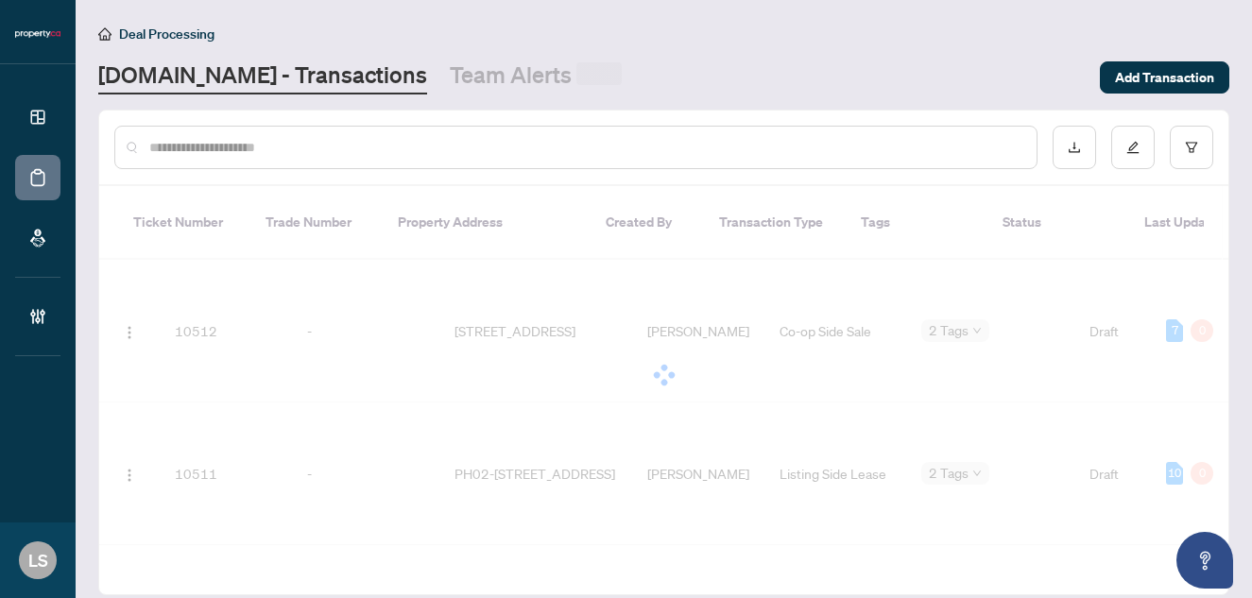
click at [401, 148] on input "text" at bounding box center [585, 147] width 872 height 21
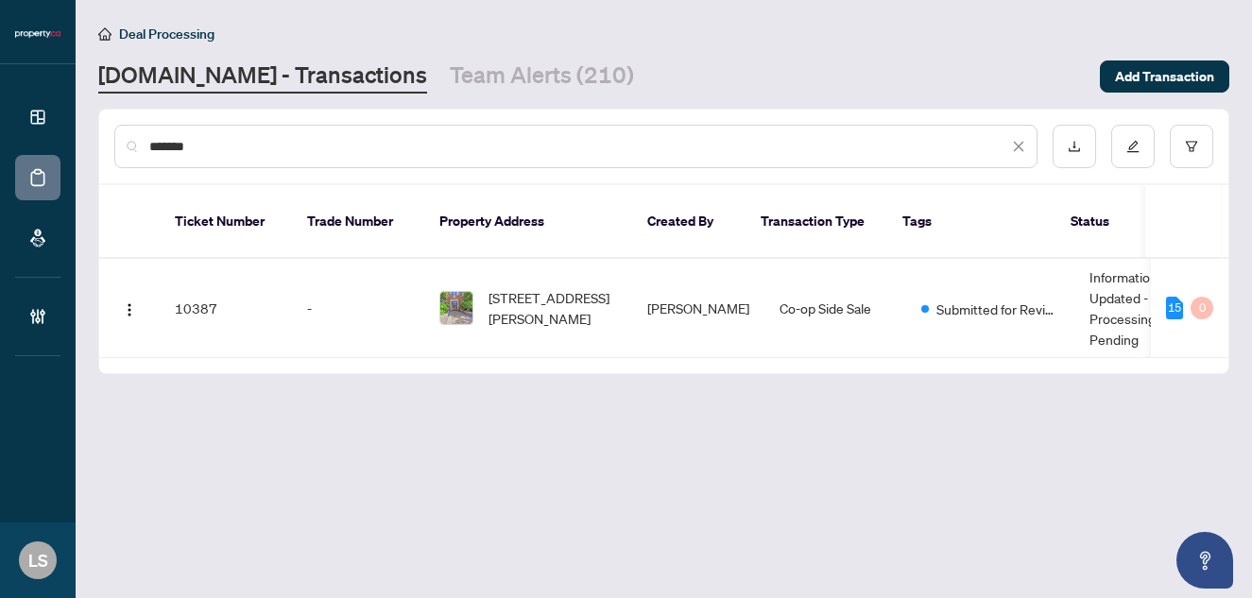
type input "********"
